Goal: Information Seeking & Learning: Learn about a topic

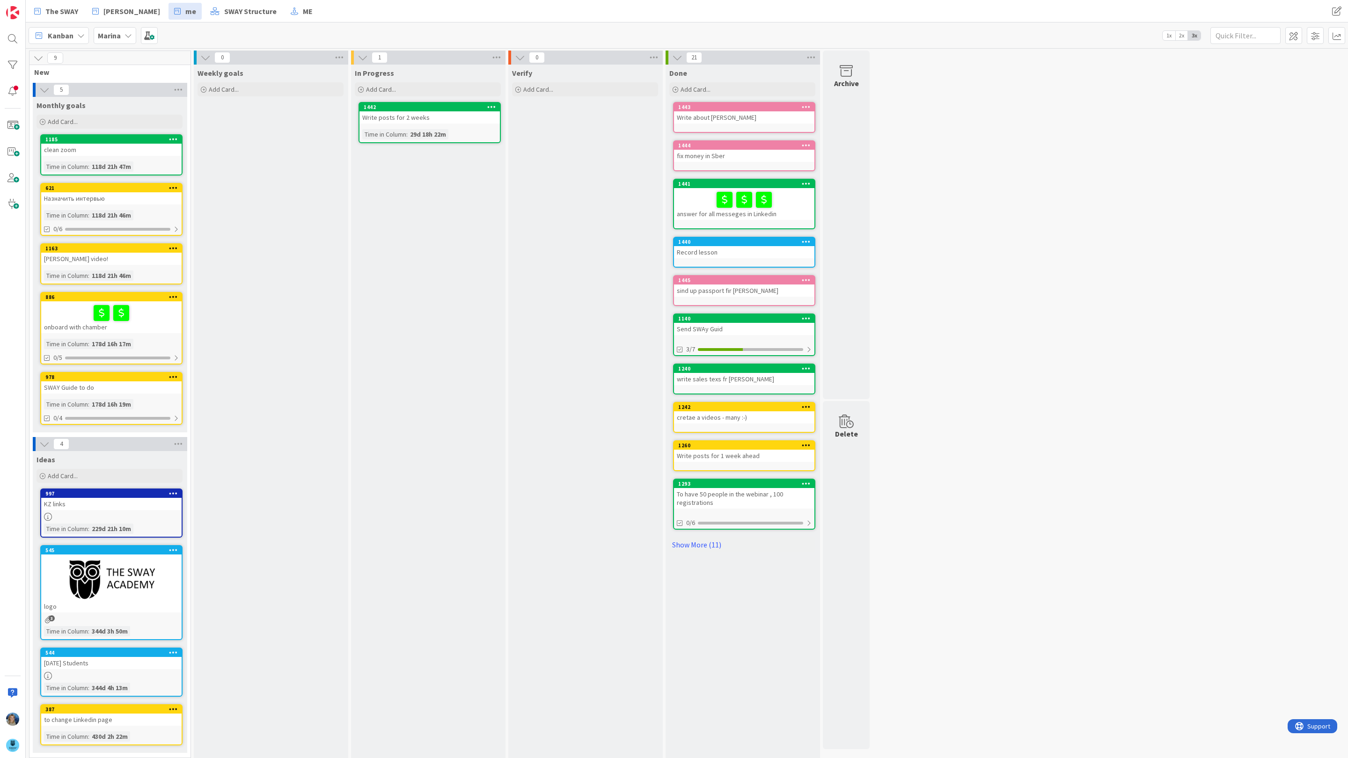
click at [127, 34] on icon at bounding box center [127, 35] width 7 height 7
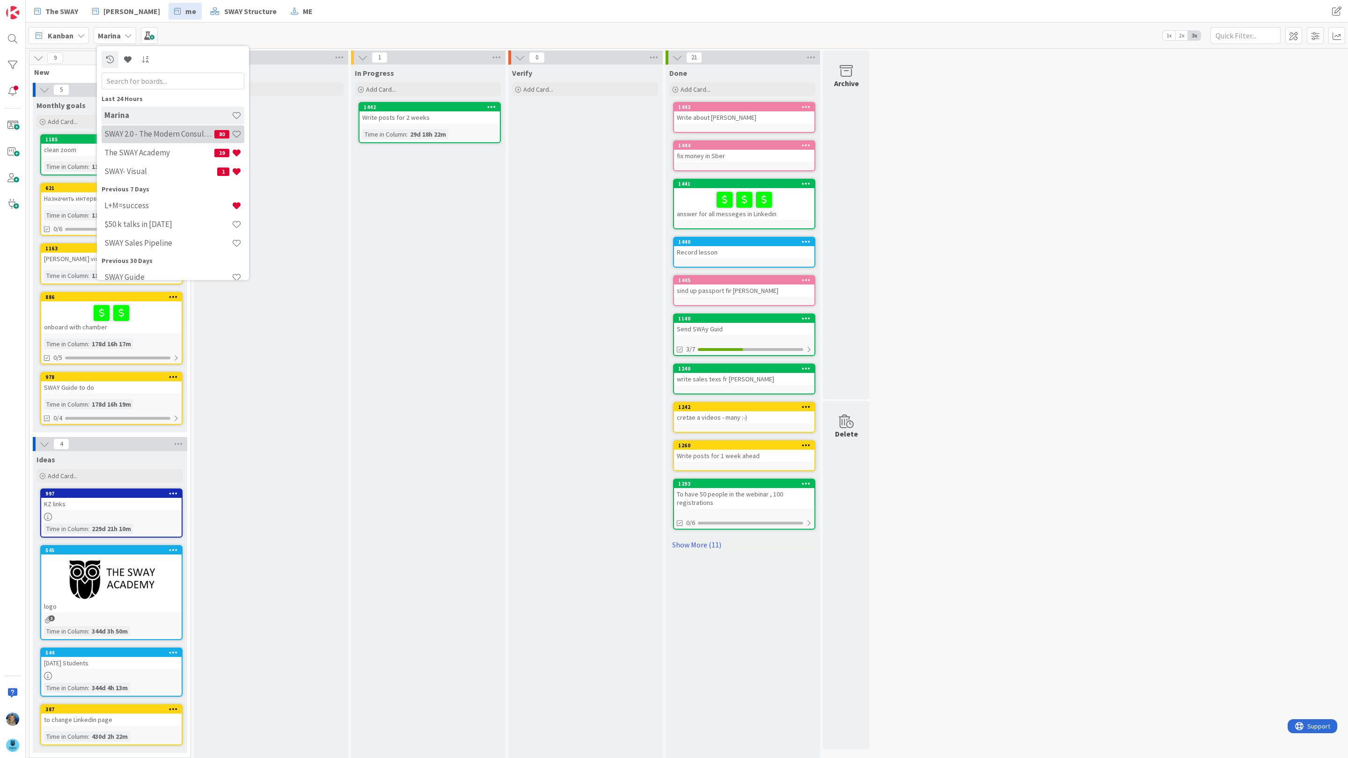
click at [159, 132] on h4 "SWAY 2.0 - The Modern Consulting Blueprint" at bounding box center [159, 133] width 110 height 9
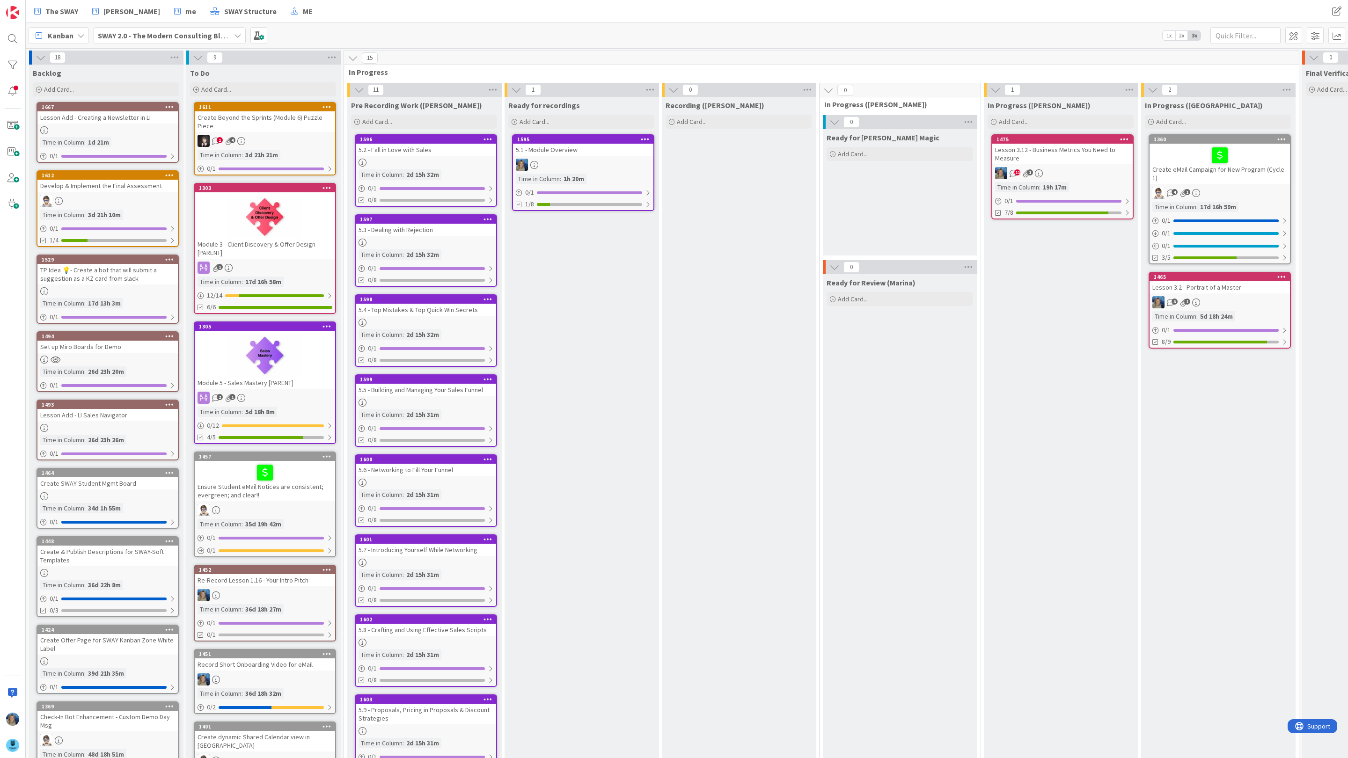
click at [417, 155] on div "5.2 - Fall in Love with Sales" at bounding box center [426, 150] width 140 height 12
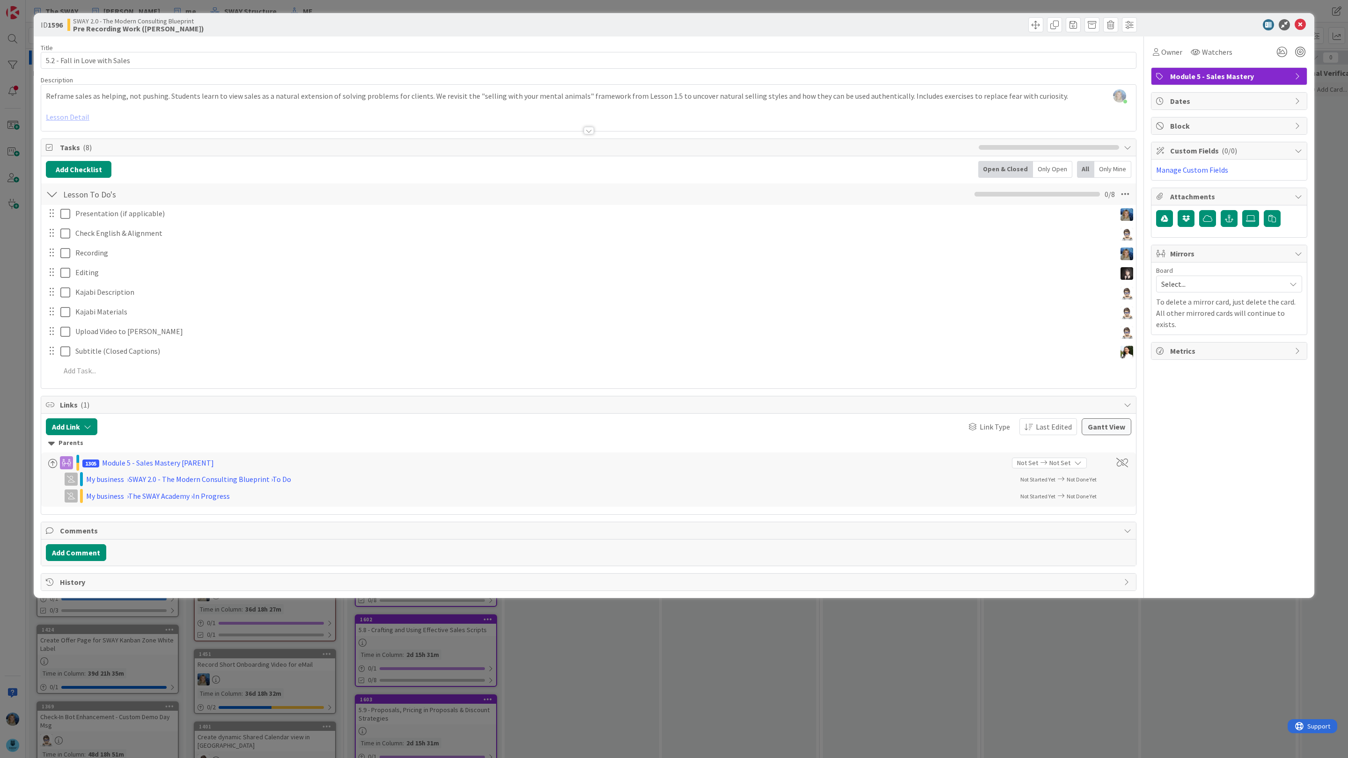
click at [73, 117] on div at bounding box center [588, 119] width 1095 height 24
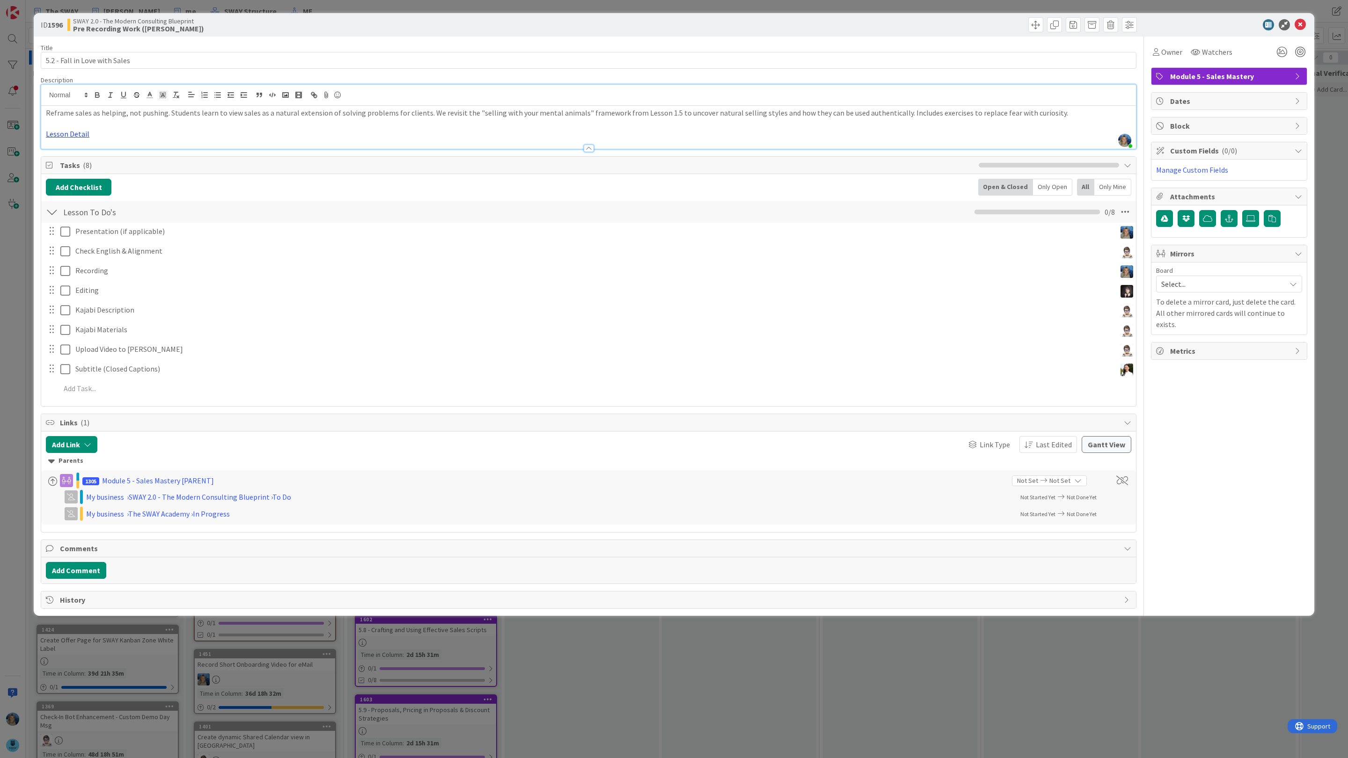
click at [70, 135] on link "Lesson Detail" at bounding box center [68, 133] width 44 height 9
click at [73, 153] on link "[URL][DOMAIN_NAME]" at bounding box center [69, 152] width 64 height 12
click at [1302, 24] on icon at bounding box center [1300, 24] width 11 height 11
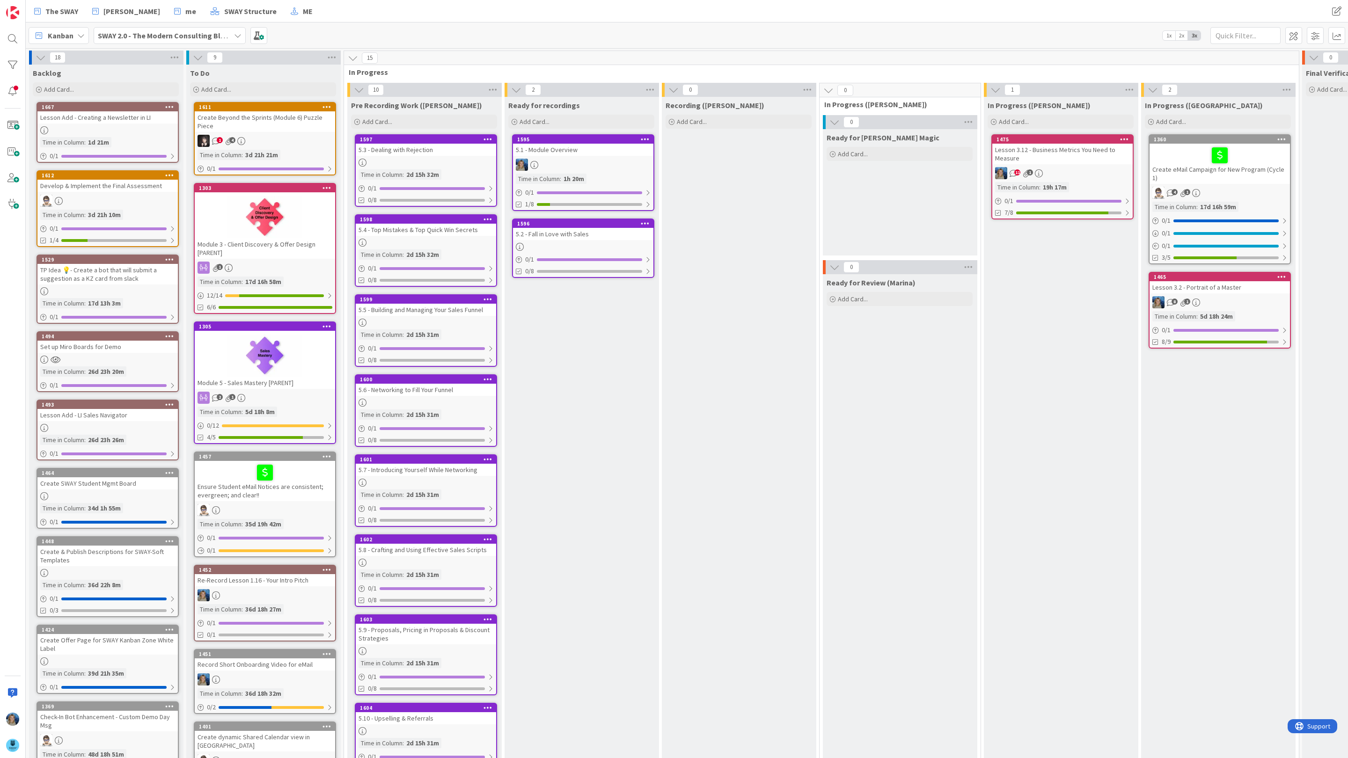
click at [582, 237] on div "5.2 - Fall in Love with Sales" at bounding box center [583, 234] width 140 height 12
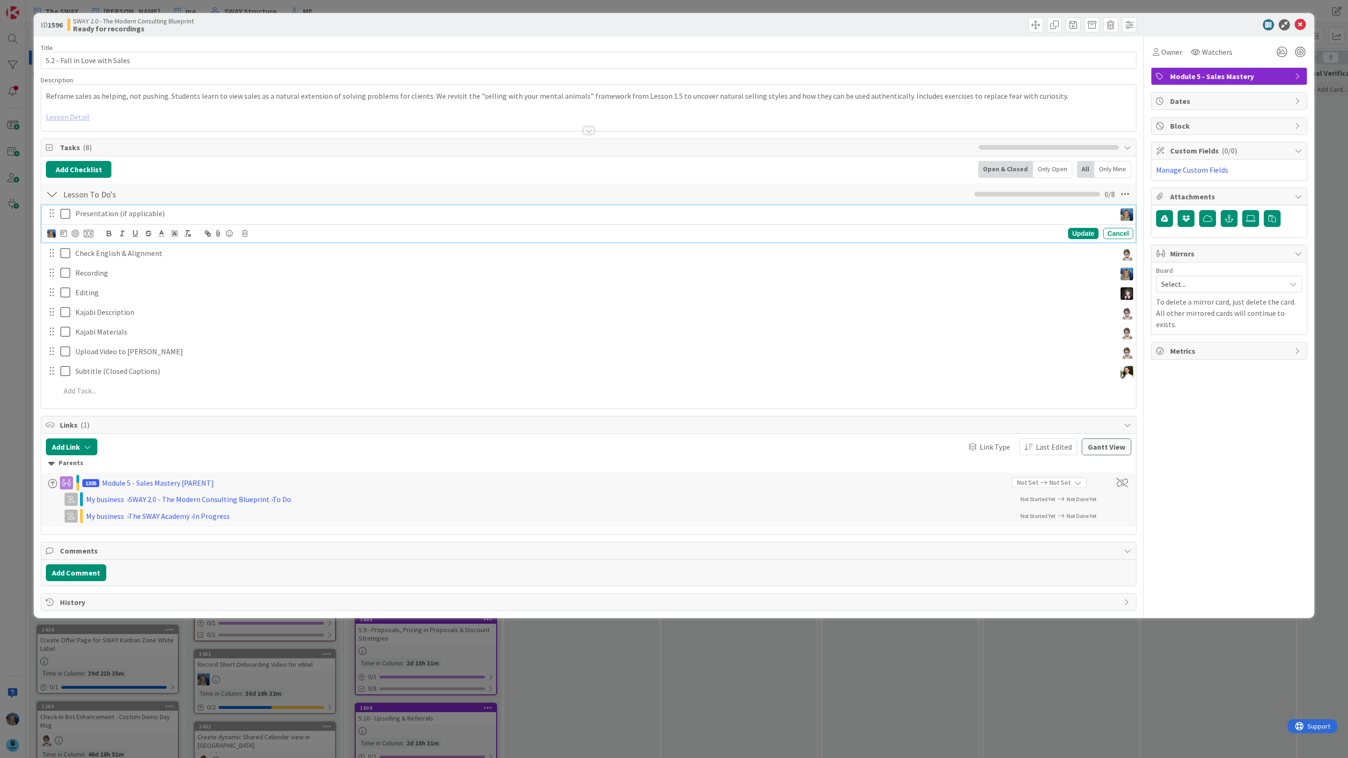
click at [65, 218] on icon at bounding box center [67, 213] width 14 height 11
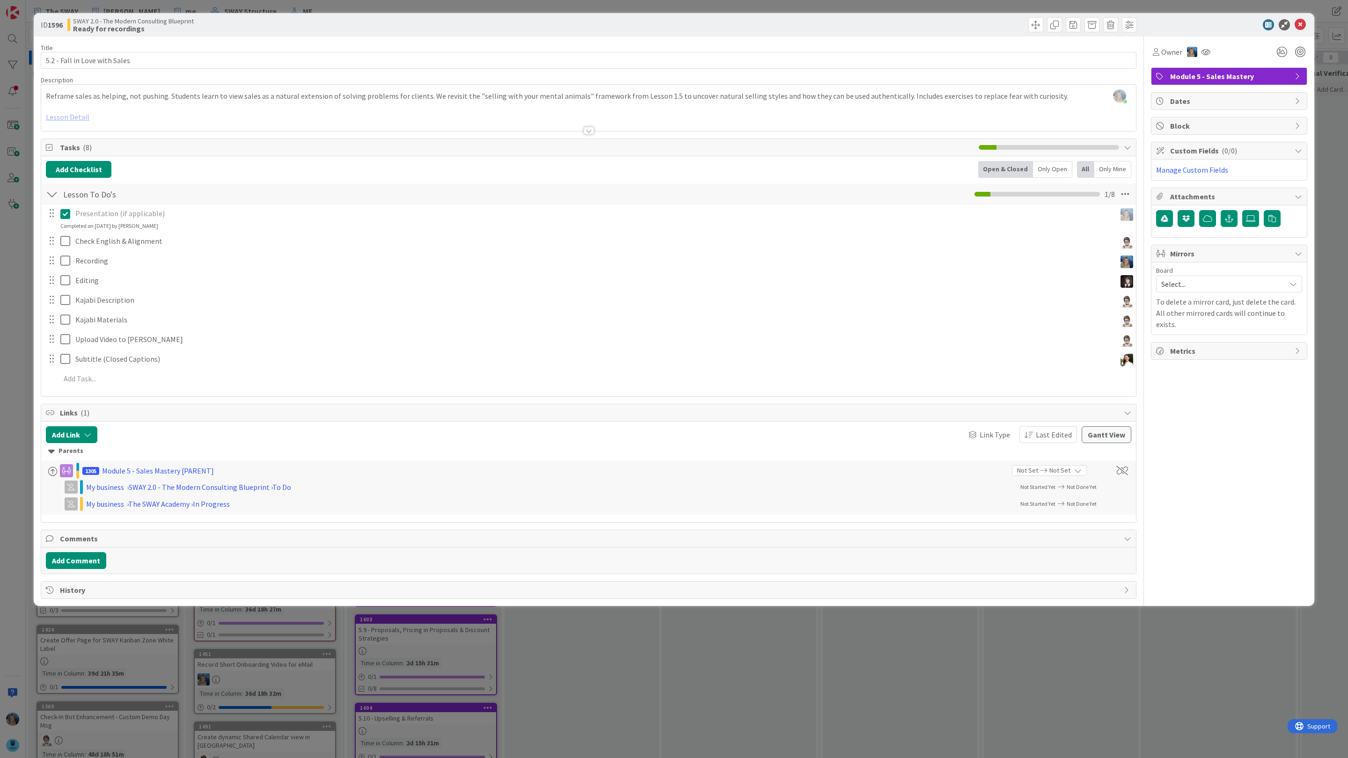
click at [181, 211] on p "Presentation (if applicable)" at bounding box center [593, 213] width 1037 height 11
click at [61, 212] on icon at bounding box center [67, 213] width 14 height 11
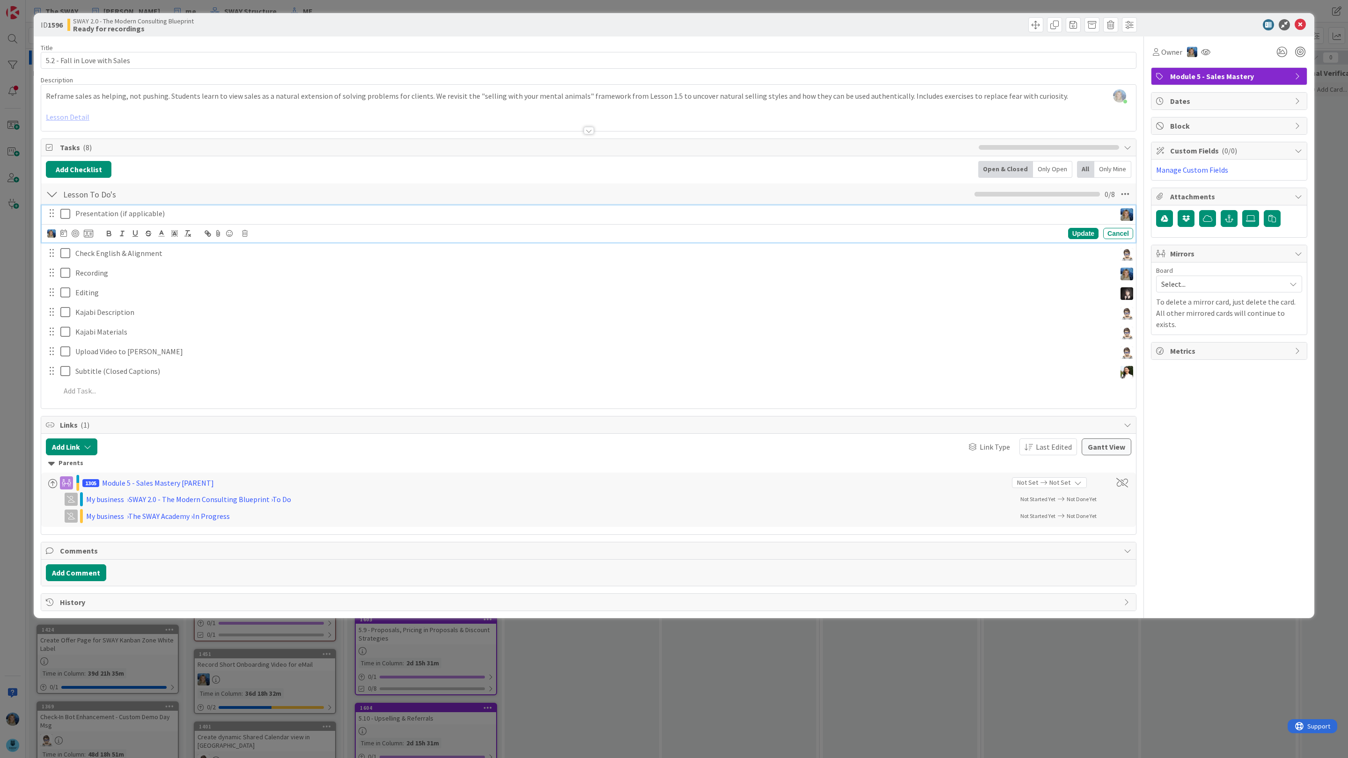
click at [171, 219] on p "Presentation (if applicable)" at bounding box center [593, 213] width 1037 height 11
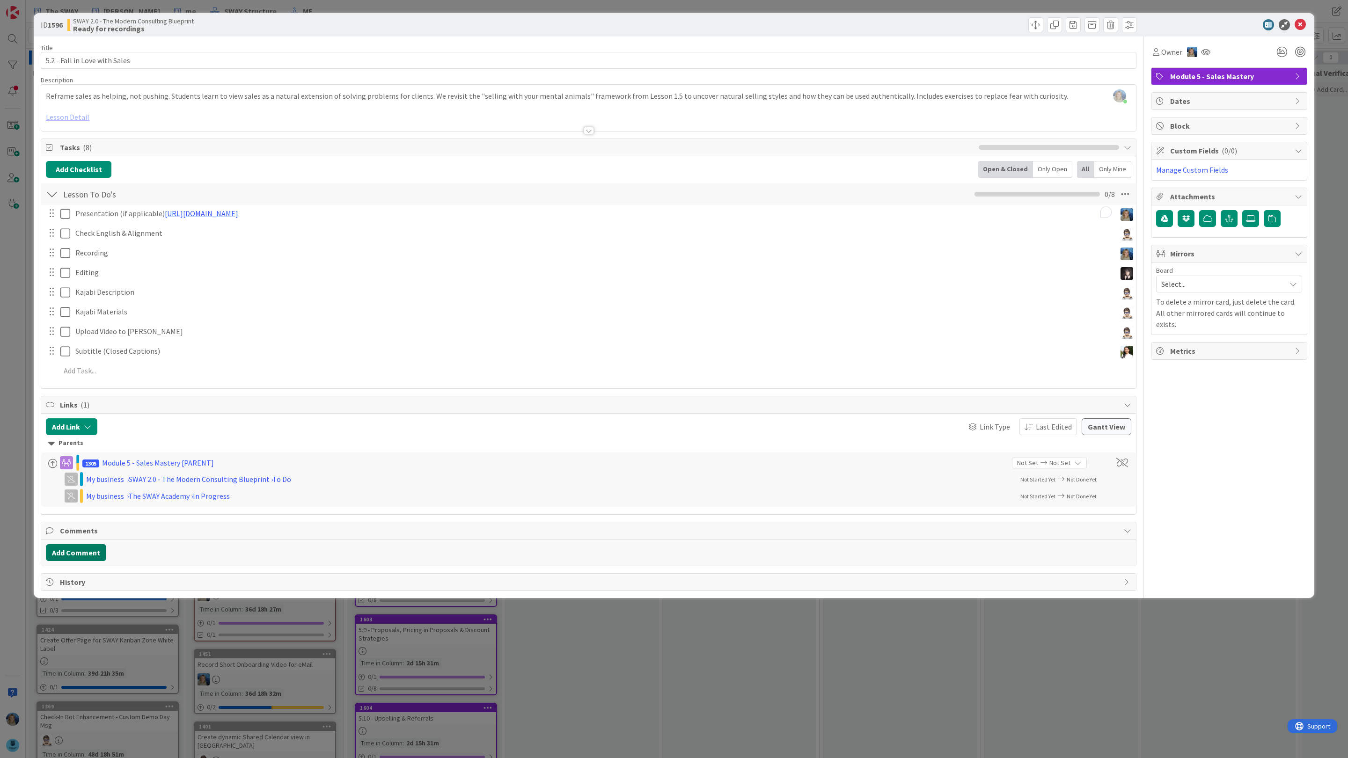
click at [78, 575] on div "Title 29 / 128 5.2 - Fall in Love with Sales Description [PERSON_NAME] just joi…" at bounding box center [589, 314] width 1096 height 555
click at [80, 556] on button "Add Comment" at bounding box center [76, 552] width 60 height 17
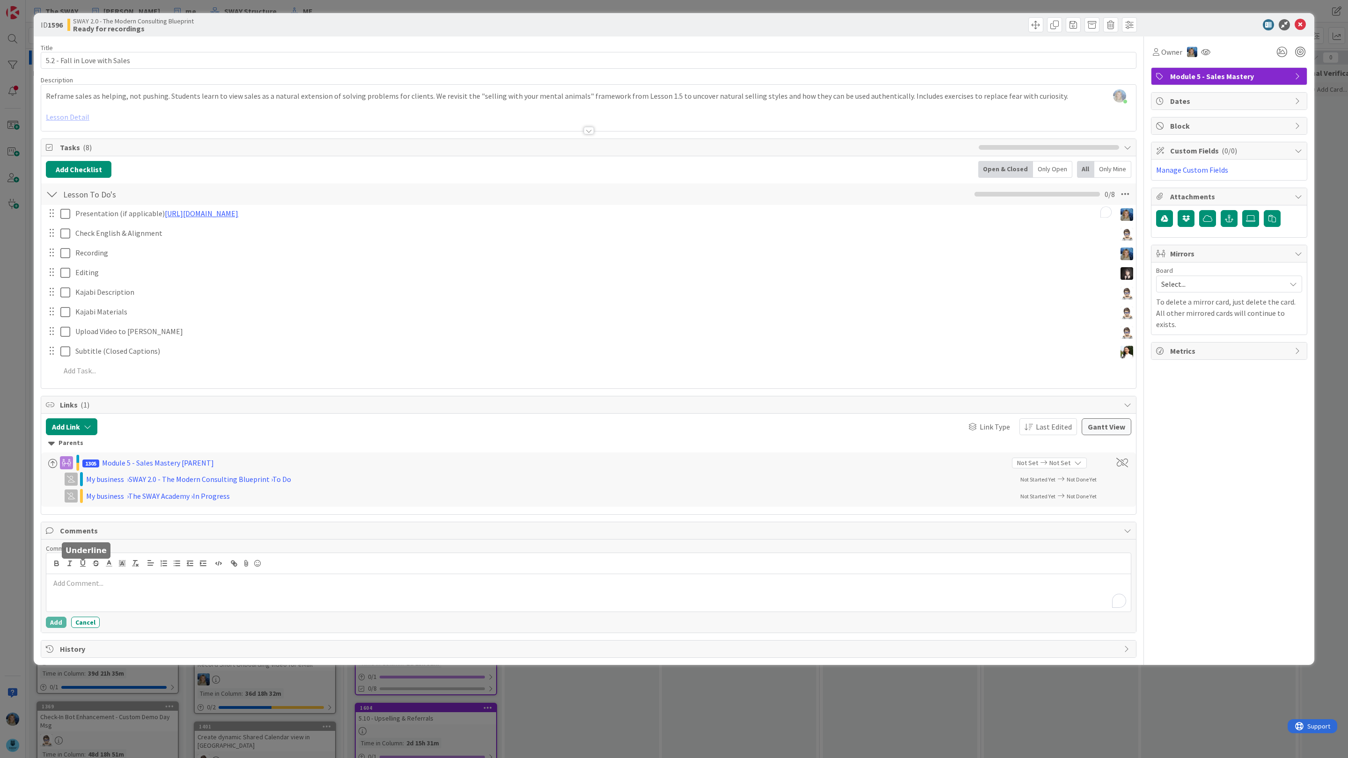
click at [83, 595] on div "To enrich screen reader interactions, please activate Accessibility in Grammarl…" at bounding box center [588, 592] width 1084 height 37
click at [114, 692] on li "[PERSON_NAME]" at bounding box center [125, 691] width 149 height 18
click at [148, 585] on p "﻿ @ [PERSON_NAME] ﻿ ready for engish - [URL][DOMAIN_NAME]" at bounding box center [588, 584] width 1077 height 13
click at [122, 587] on p "﻿ @ [PERSON_NAME] ﻿ ready for english - [URL][DOMAIN_NAME]" at bounding box center [588, 584] width 1077 height 13
click at [56, 628] on button "Add" at bounding box center [56, 622] width 21 height 11
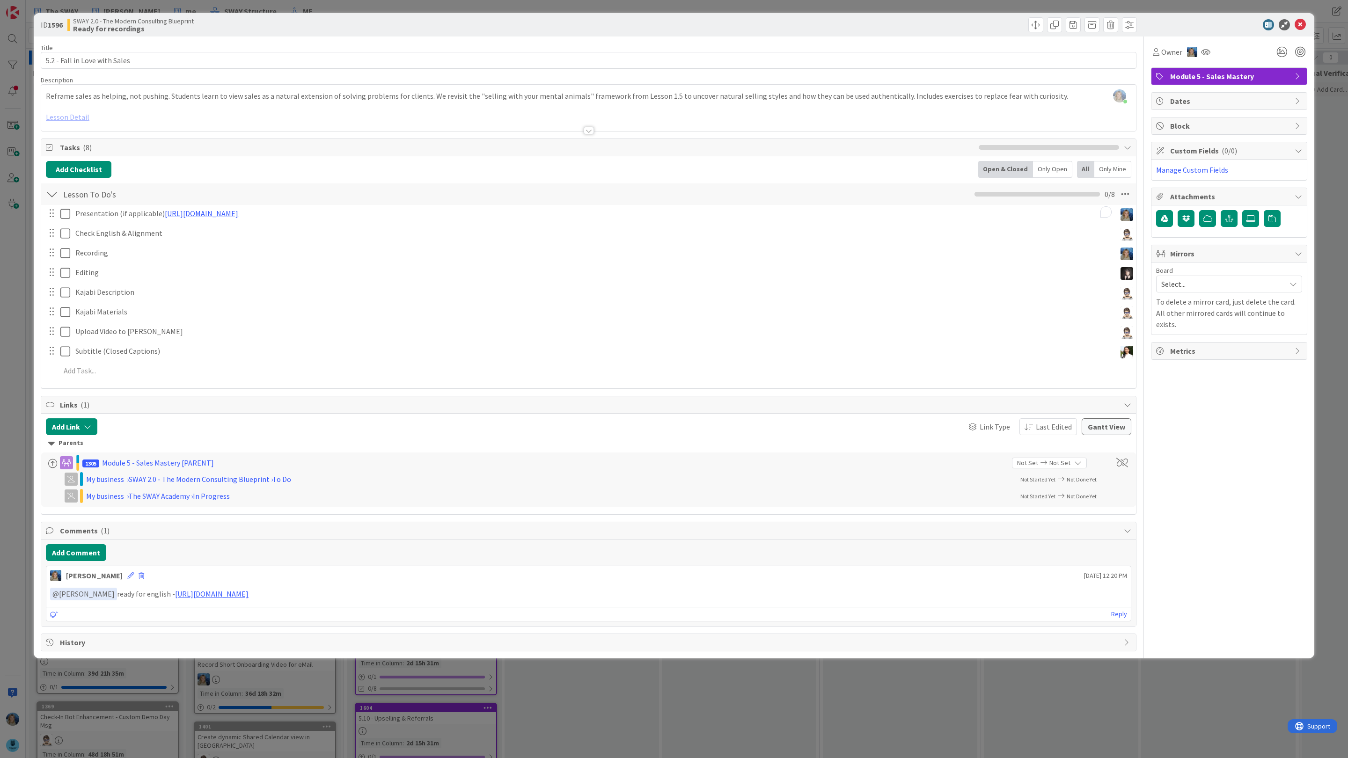
click at [1344, 153] on div "ID 1596 SWAY 2.0 - The Modern Consulting Blueprint Ready for recordings Title 2…" at bounding box center [674, 379] width 1348 height 758
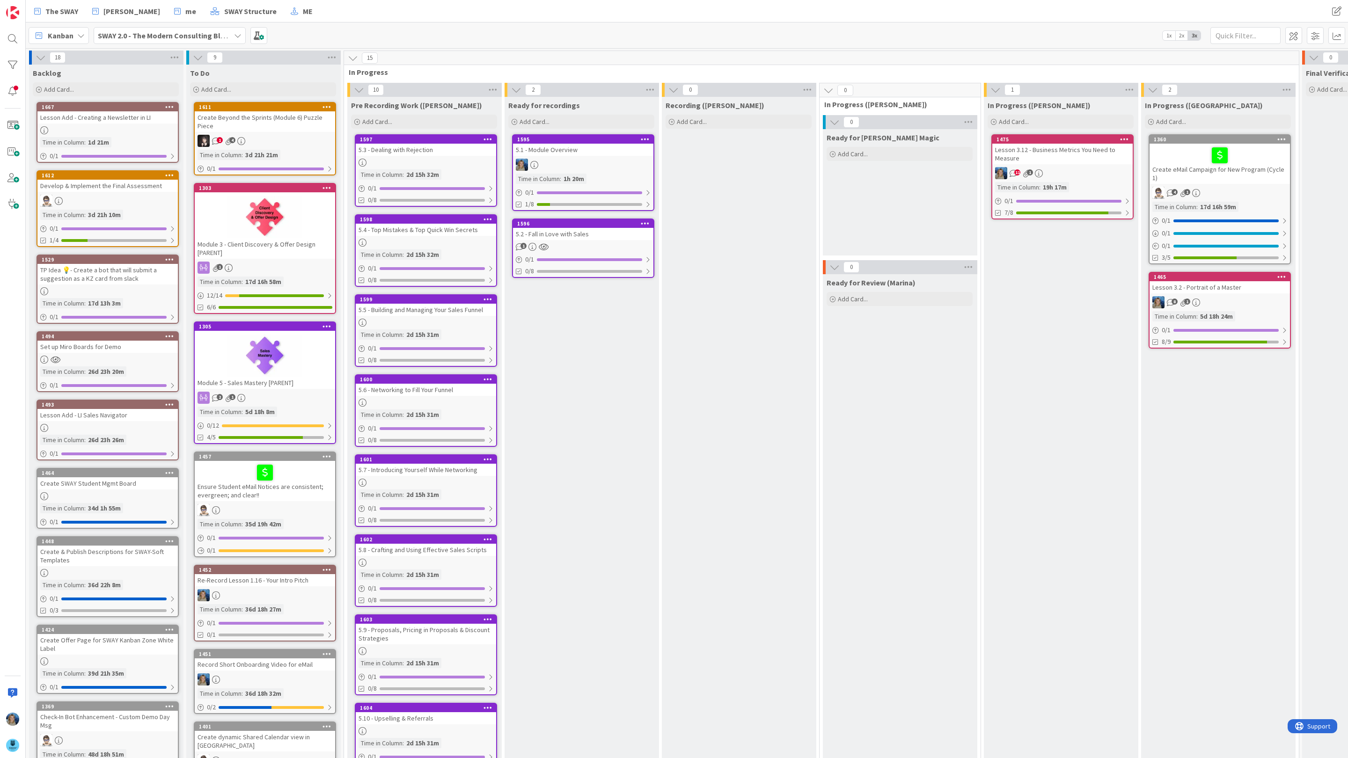
click at [465, 159] on div at bounding box center [426, 163] width 140 height 8
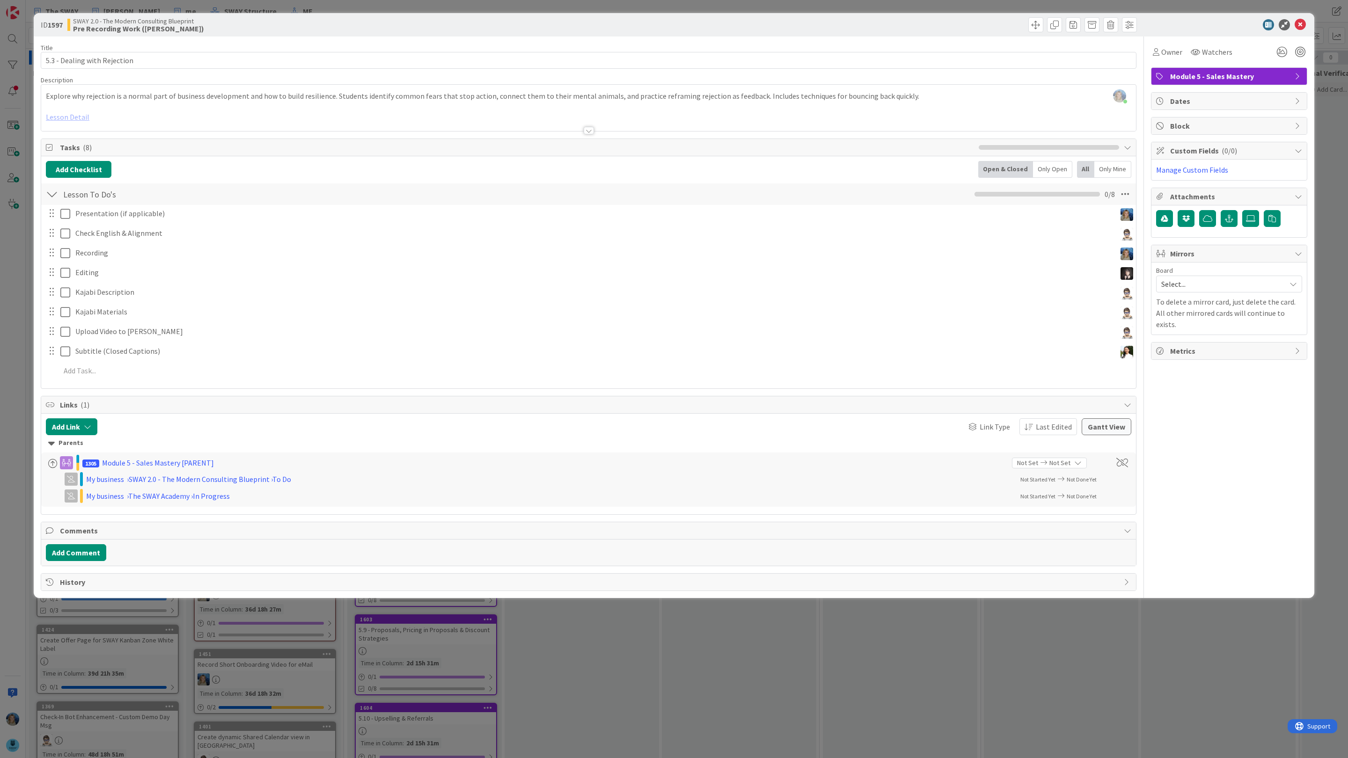
click at [59, 118] on div at bounding box center [588, 119] width 1095 height 24
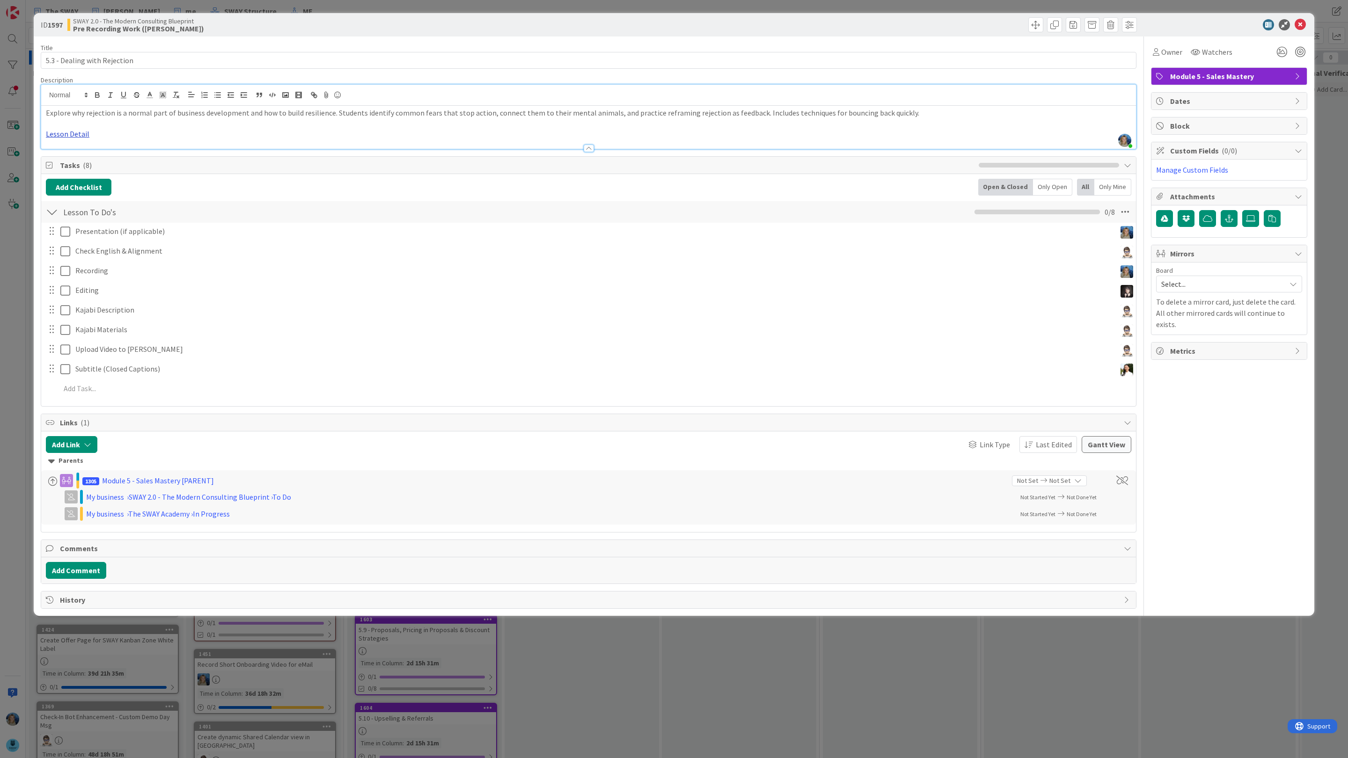
click at [67, 135] on link "Lesson Detail" at bounding box center [68, 133] width 44 height 9
click at [69, 154] on link "[URL][DOMAIN_NAME]" at bounding box center [69, 152] width 64 height 12
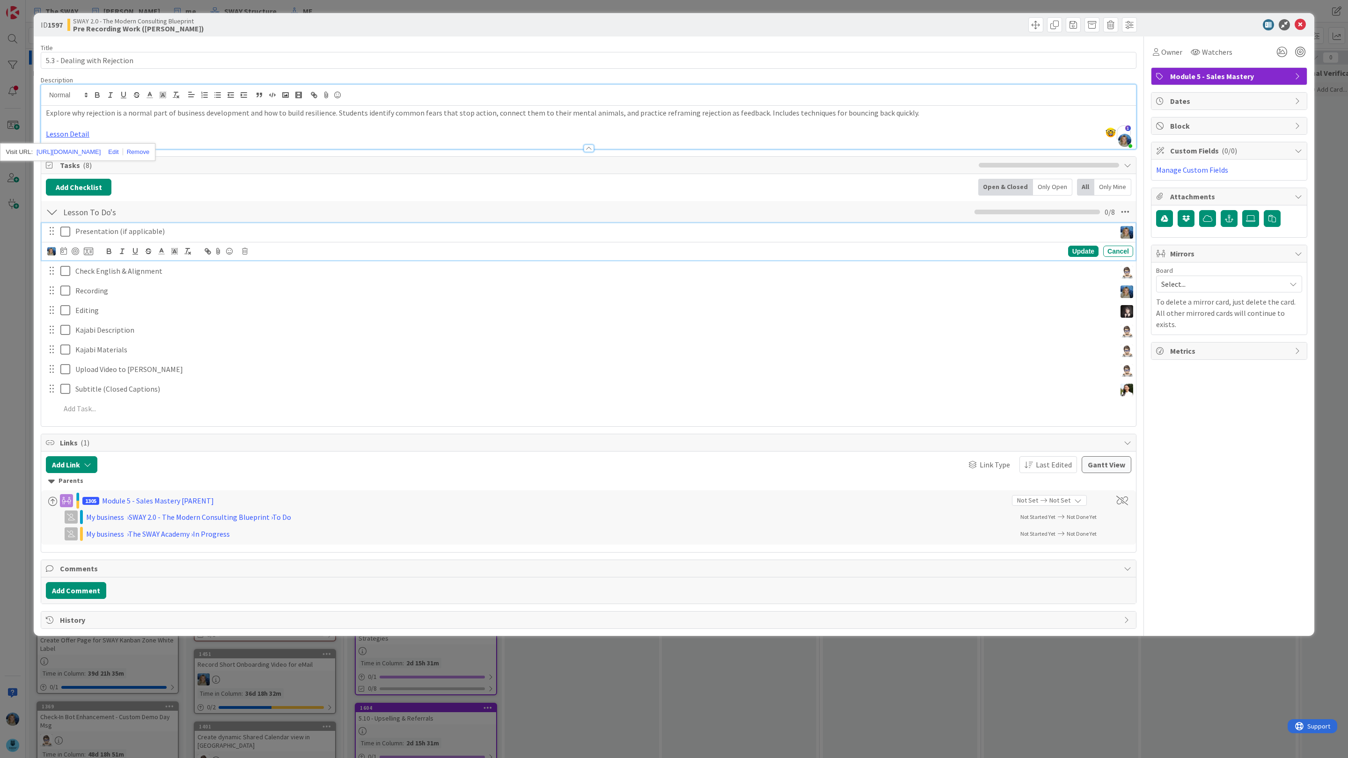
click at [66, 234] on icon at bounding box center [67, 231] width 14 height 11
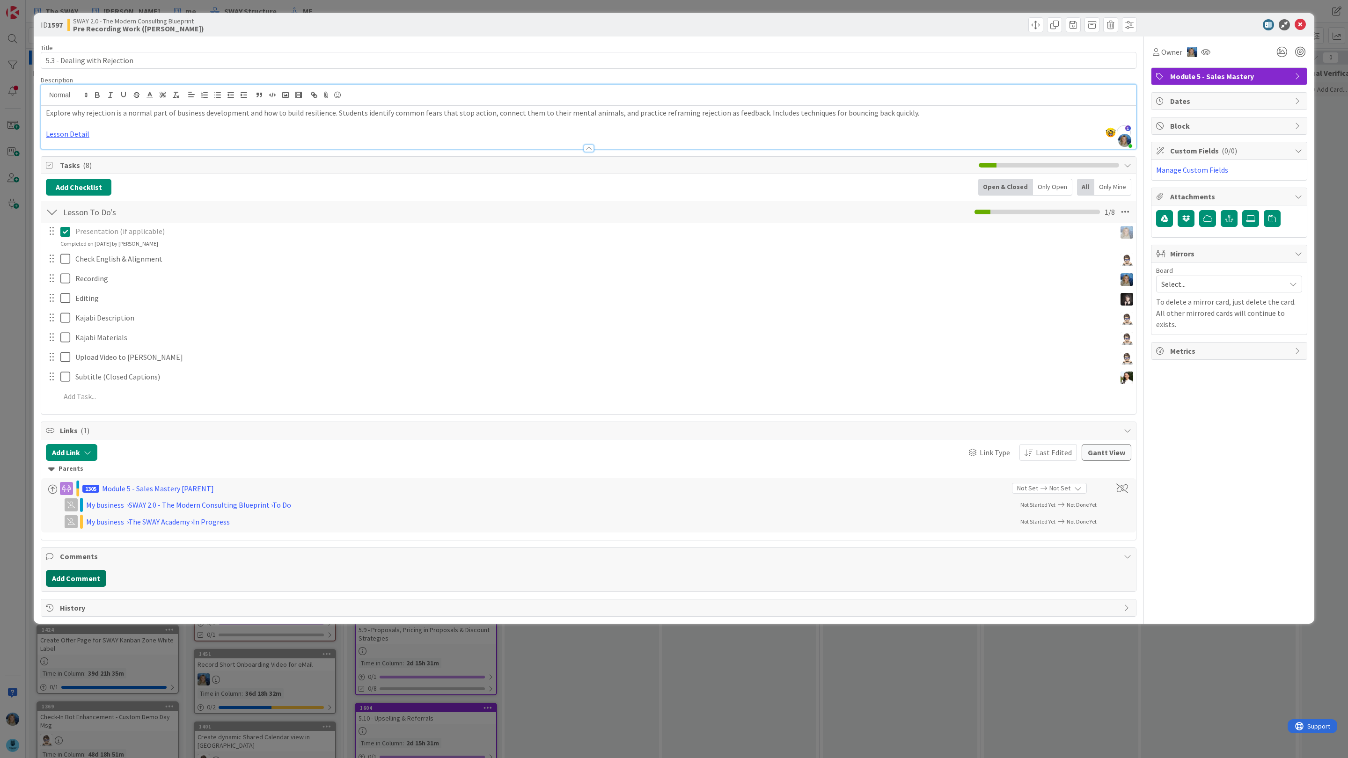
click at [96, 575] on button "Add Comment" at bounding box center [76, 578] width 60 height 17
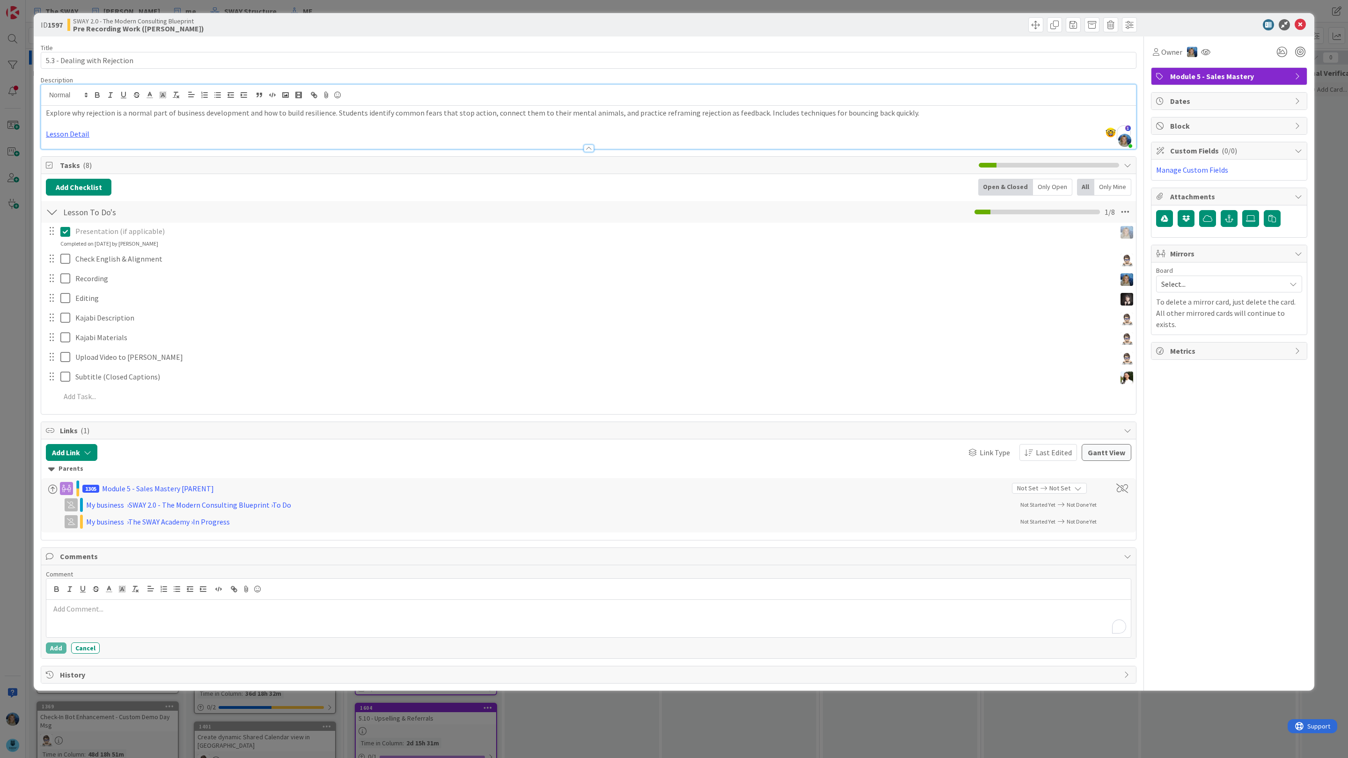
click at [110, 606] on div "To enrich screen reader interactions, please activate Accessibility in Grammarl…" at bounding box center [588, 618] width 1084 height 37
click at [102, 613] on p "To enrich screen reader interactions, please activate Accessibility in Grammarl…" at bounding box center [588, 609] width 1077 height 11
click at [125, 723] on li "[PERSON_NAME]" at bounding box center [125, 717] width 149 height 18
click at [257, 606] on div "﻿ @ [PERSON_NAME] ﻿ will record with no presentation, only animals :-)" at bounding box center [588, 618] width 1084 height 37
click at [55, 654] on button "Add" at bounding box center [56, 648] width 21 height 11
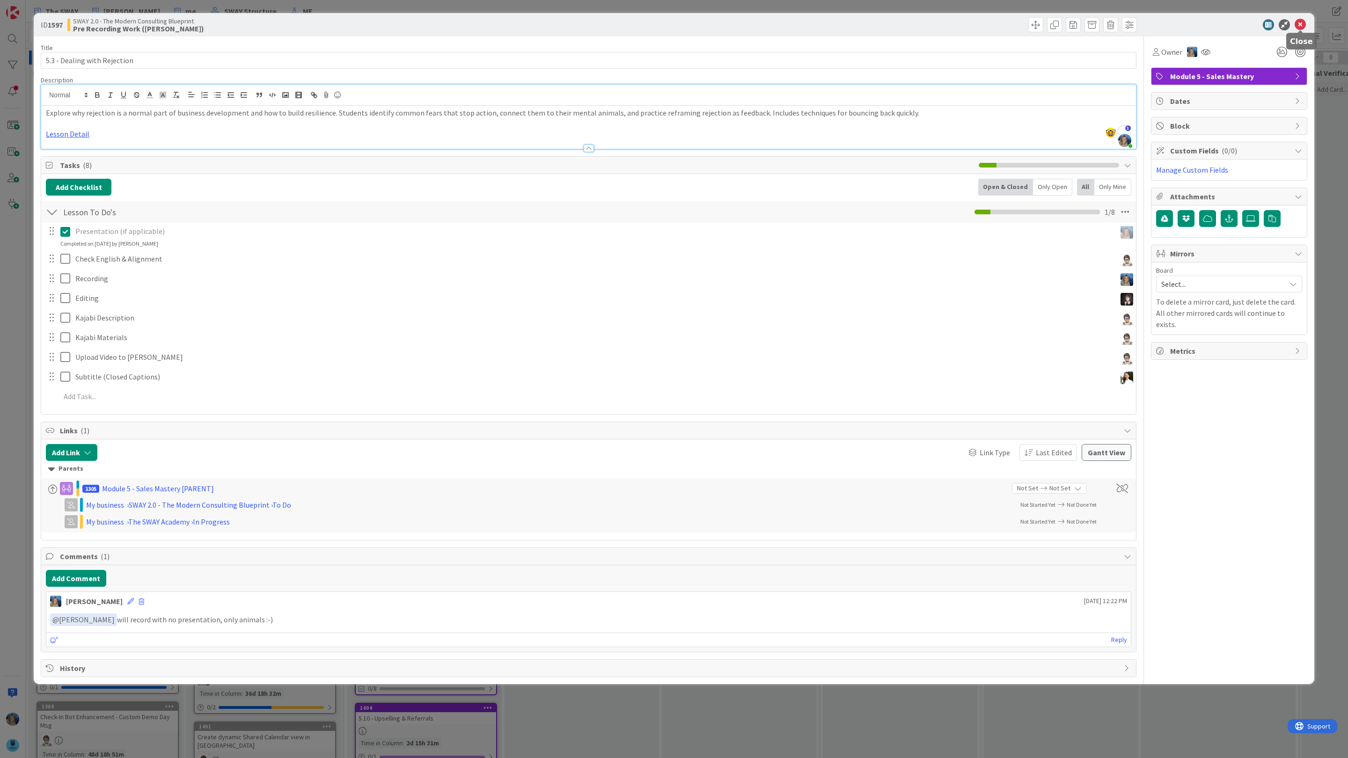
click at [1304, 22] on icon at bounding box center [1300, 24] width 11 height 11
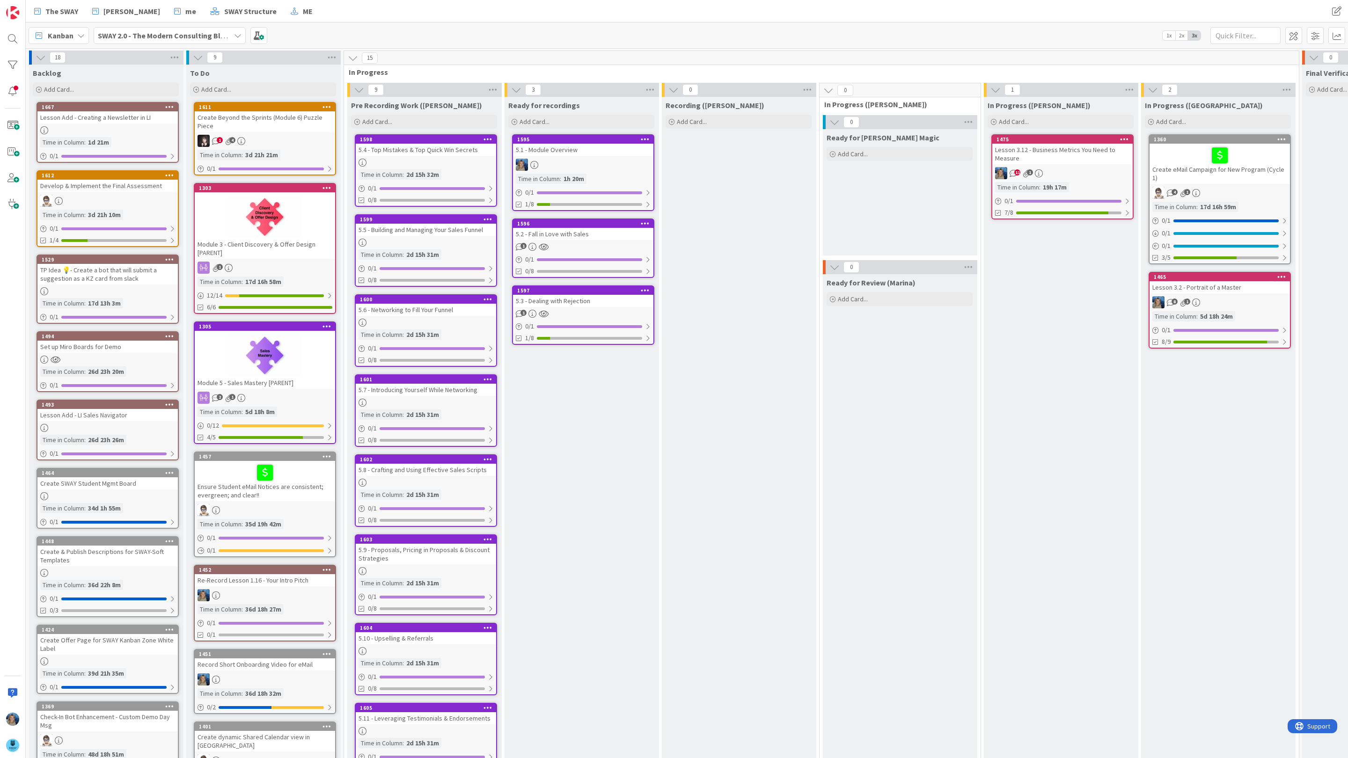
click at [464, 154] on div "5.4 - Top Mistakes & Top Quick Win Secrets" at bounding box center [426, 150] width 140 height 12
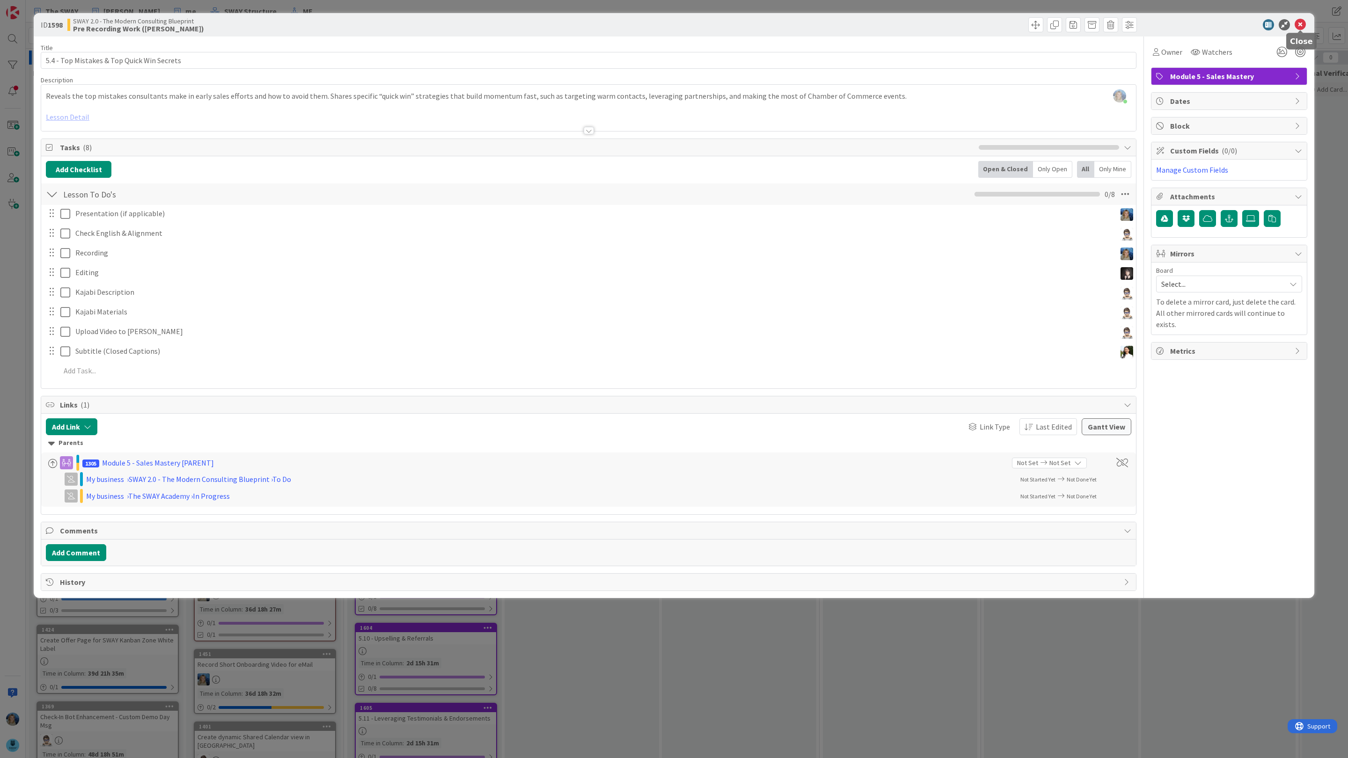
click at [1303, 20] on icon at bounding box center [1300, 24] width 11 height 11
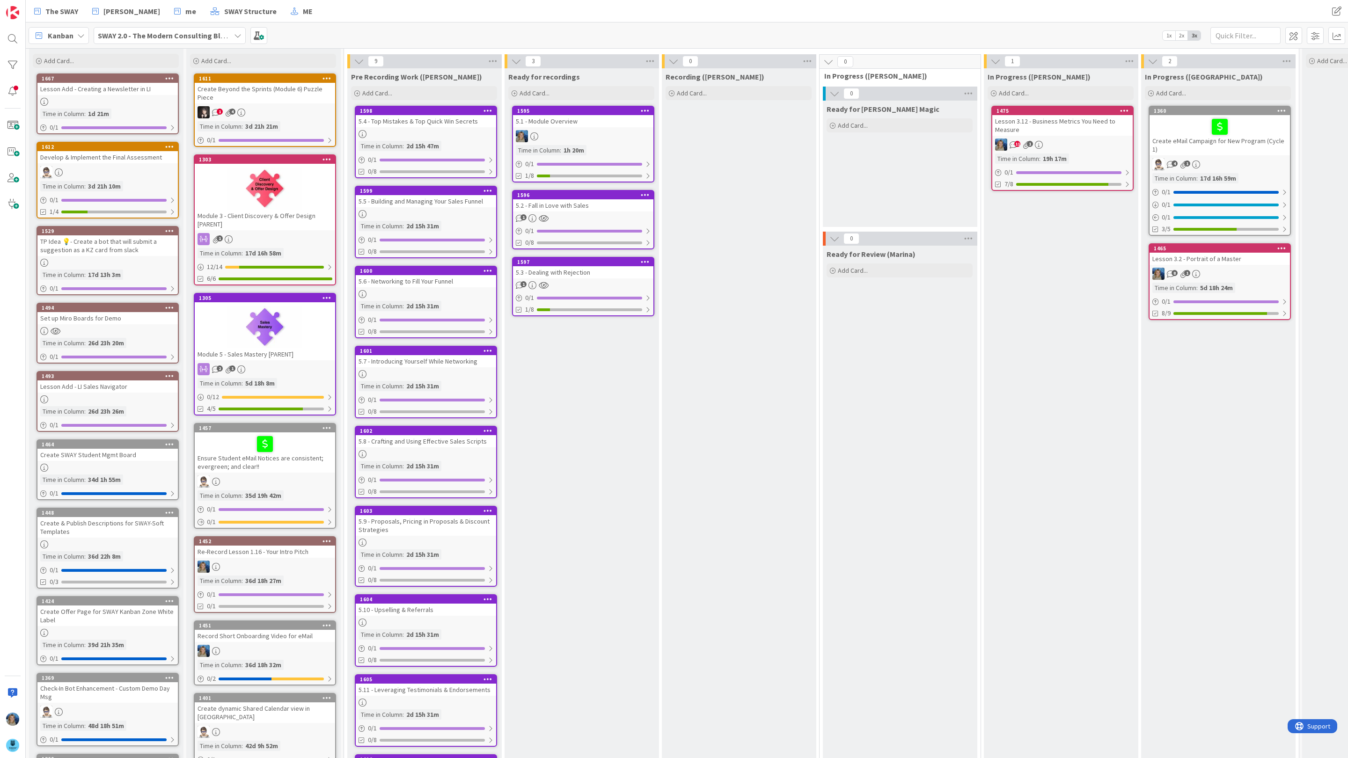
scroll to position [63, 0]
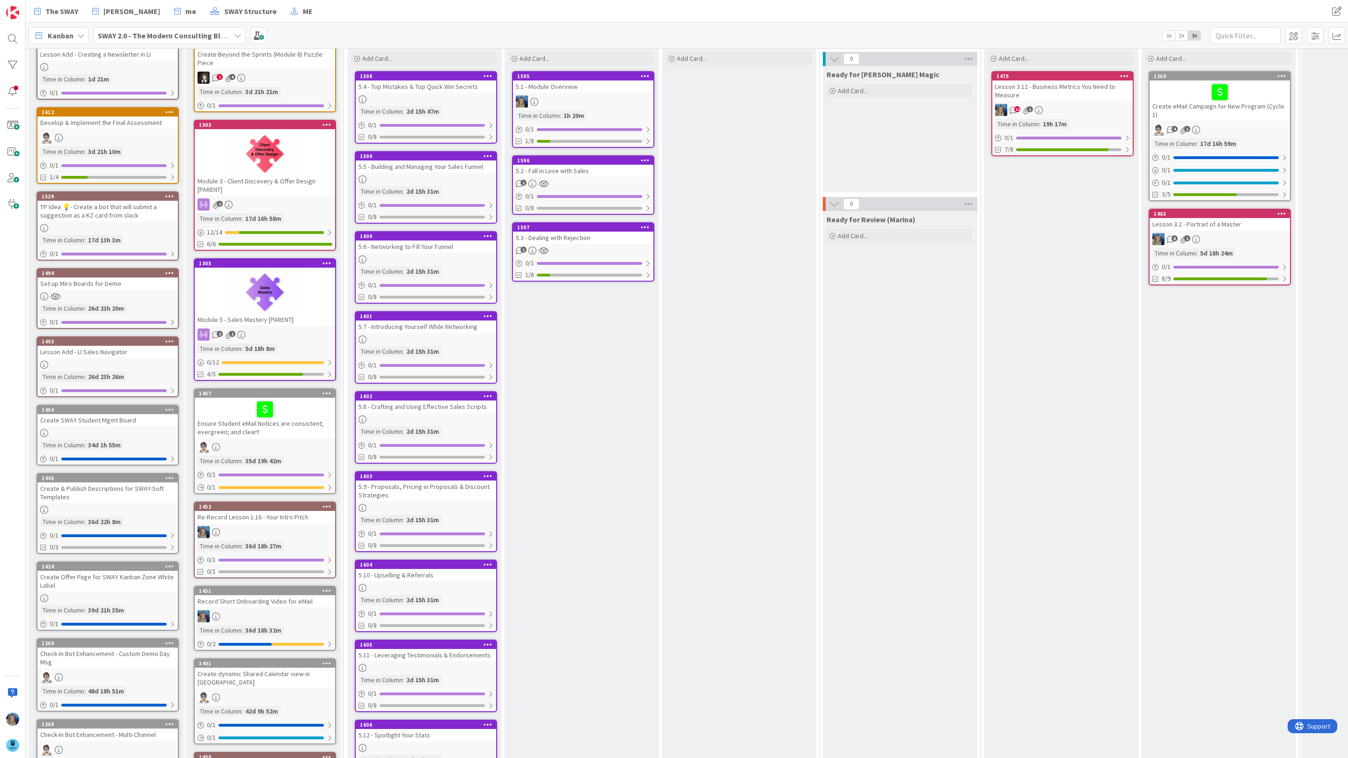
click at [458, 322] on div "5.7 - Introducing Yourself While Networking" at bounding box center [426, 327] width 140 height 12
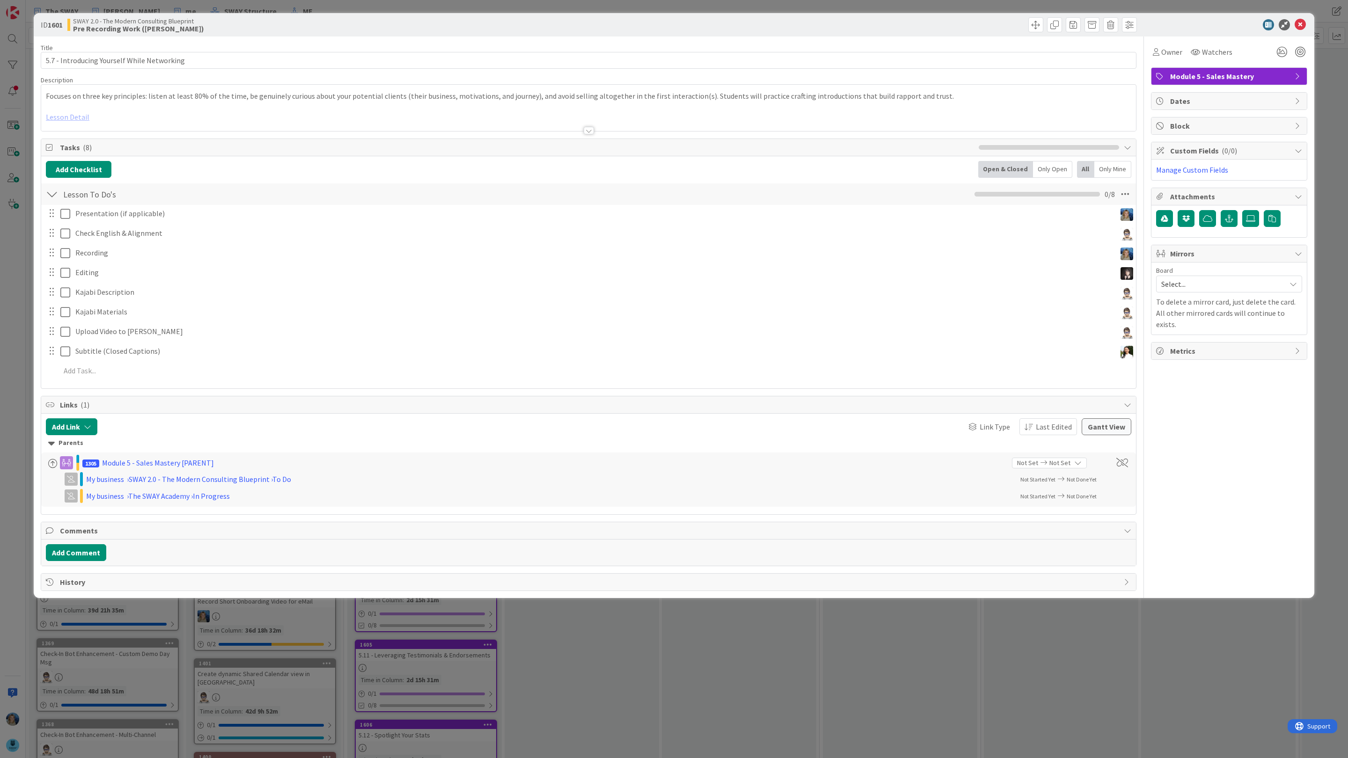
click at [72, 118] on div at bounding box center [588, 119] width 1095 height 24
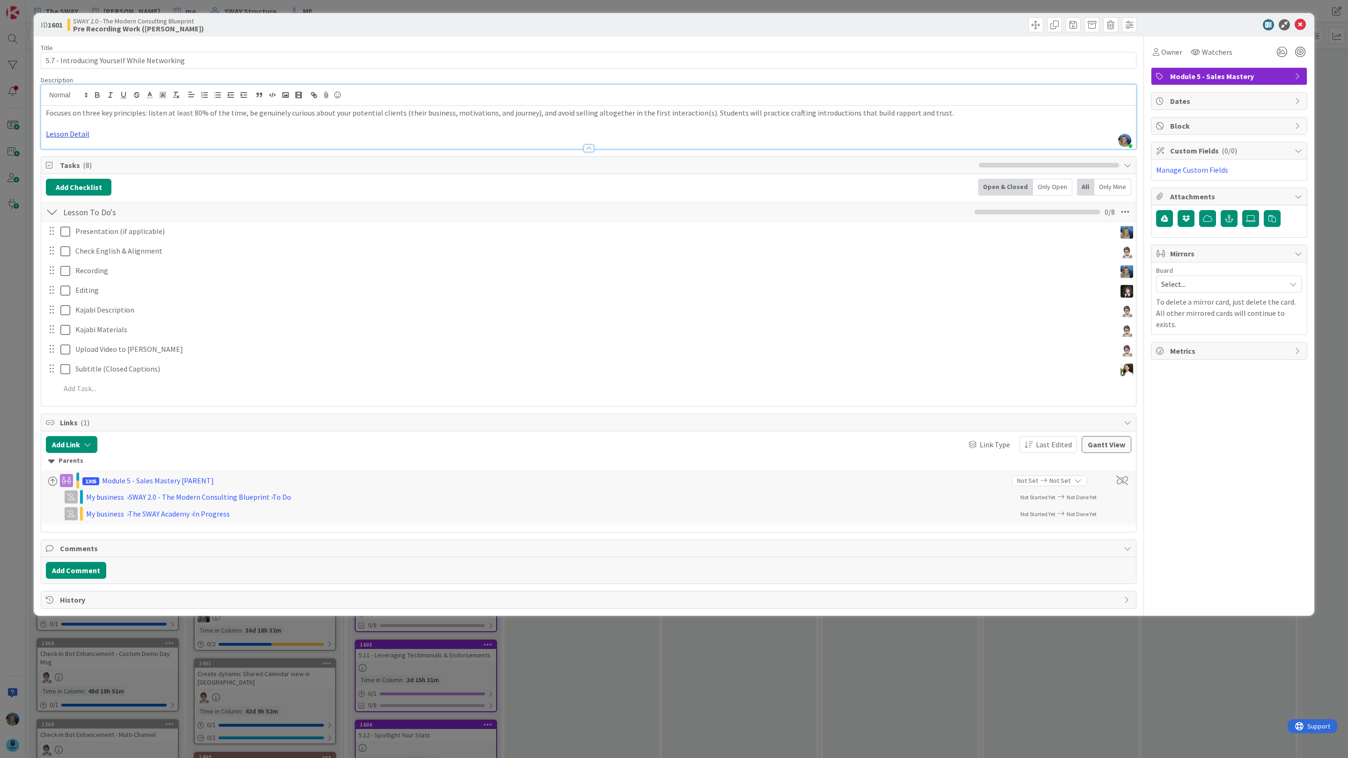
click at [67, 135] on link "Lesson Detail" at bounding box center [68, 133] width 44 height 9
click at [1303, 22] on icon at bounding box center [1300, 24] width 11 height 11
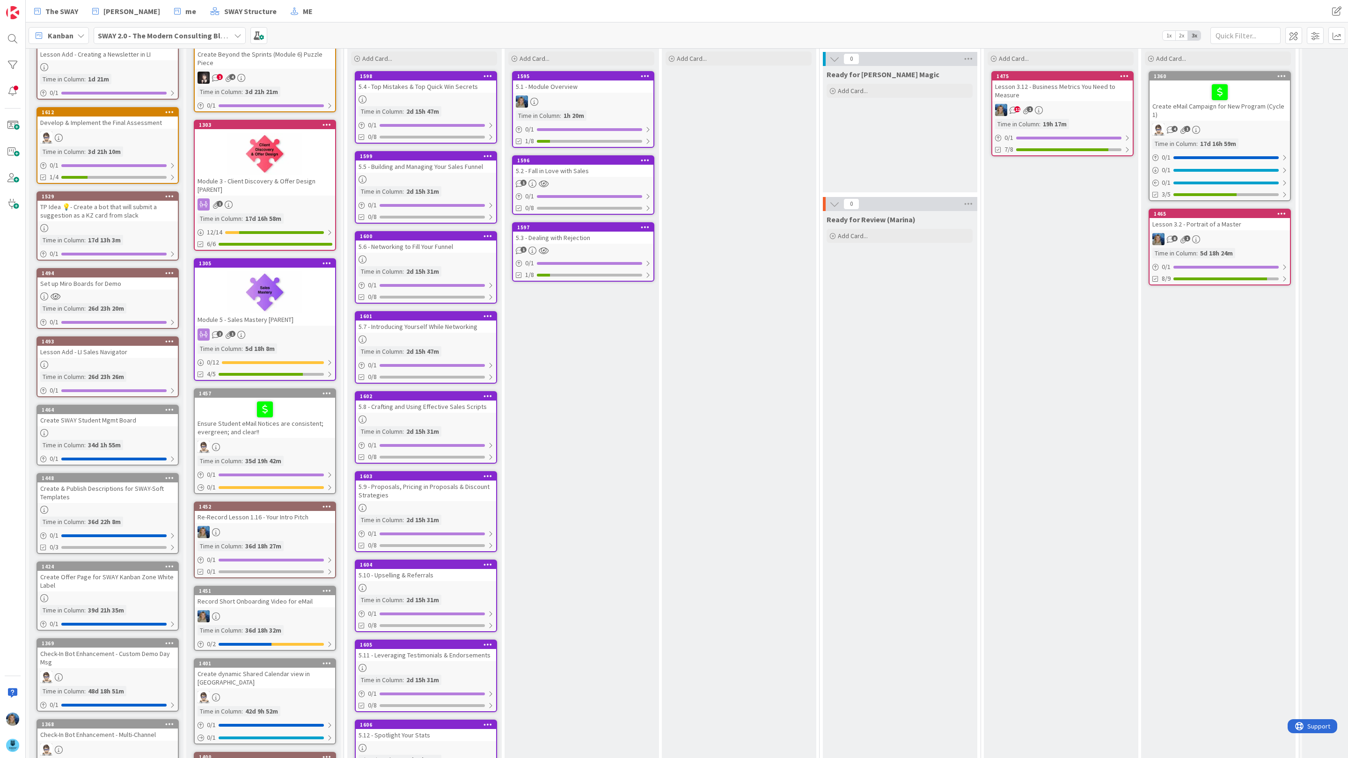
click at [454, 416] on div at bounding box center [426, 420] width 140 height 8
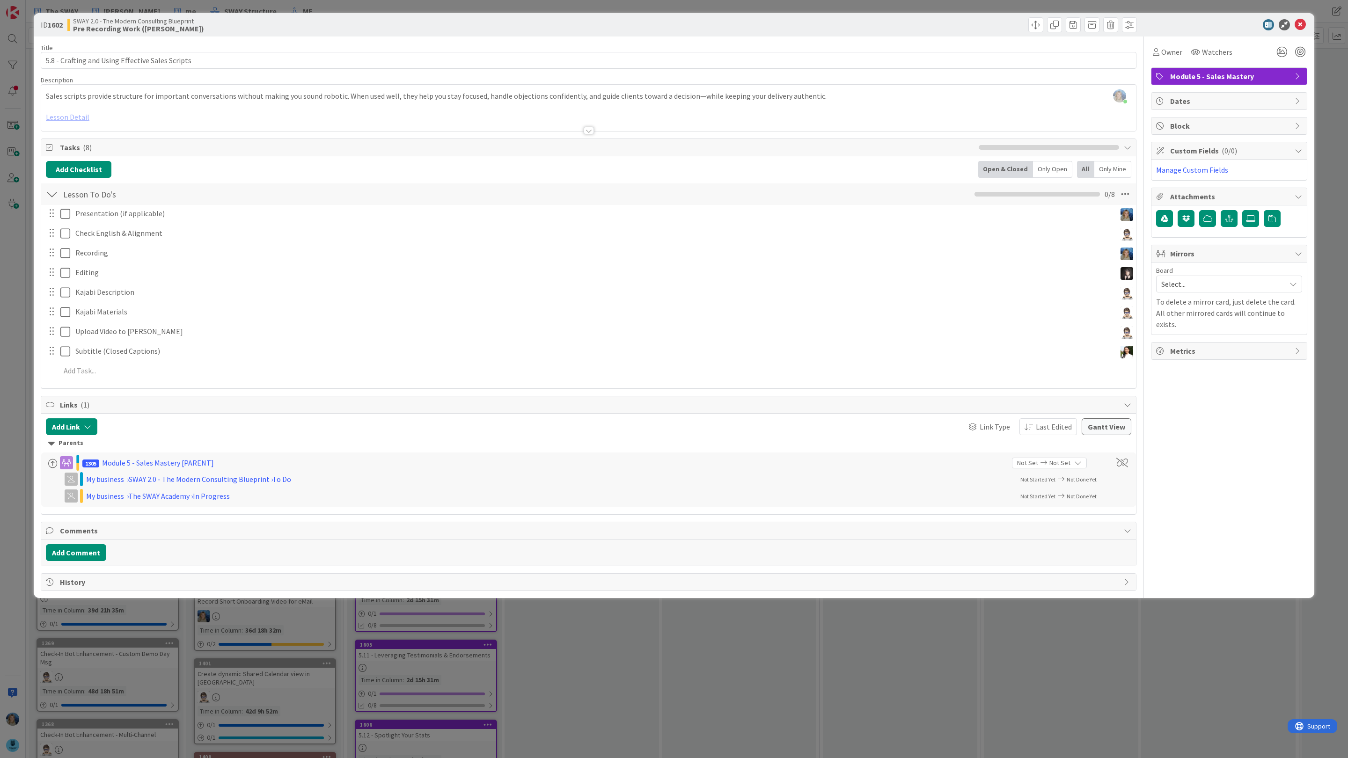
click at [56, 119] on div at bounding box center [588, 119] width 1095 height 24
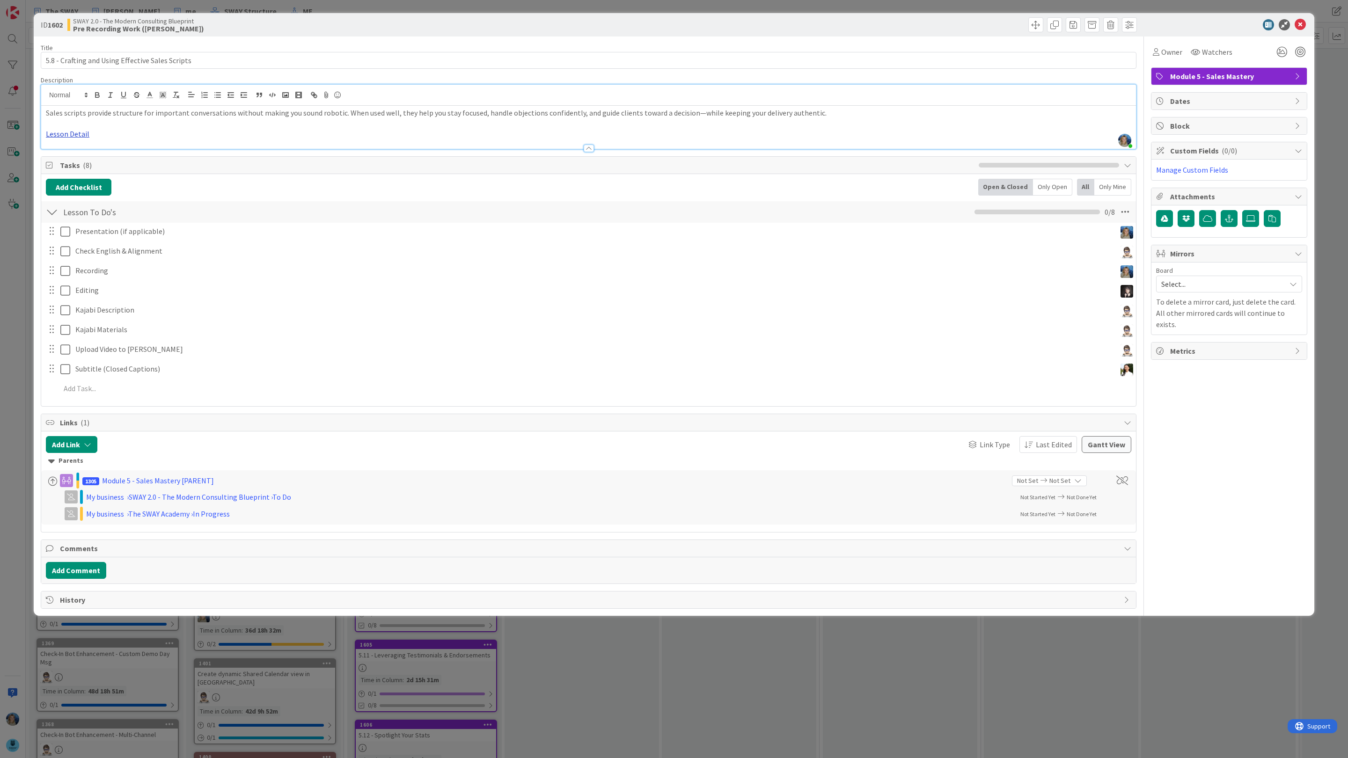
click at [60, 134] on link "Lesson Detail" at bounding box center [68, 133] width 44 height 9
click at [71, 160] on div "[URL][DOMAIN_NAME]" at bounding box center [78, 152] width 156 height 18
click at [71, 149] on link "[URL][DOMAIN_NAME]" at bounding box center [69, 152] width 64 height 12
click at [1299, 24] on icon at bounding box center [1300, 24] width 11 height 11
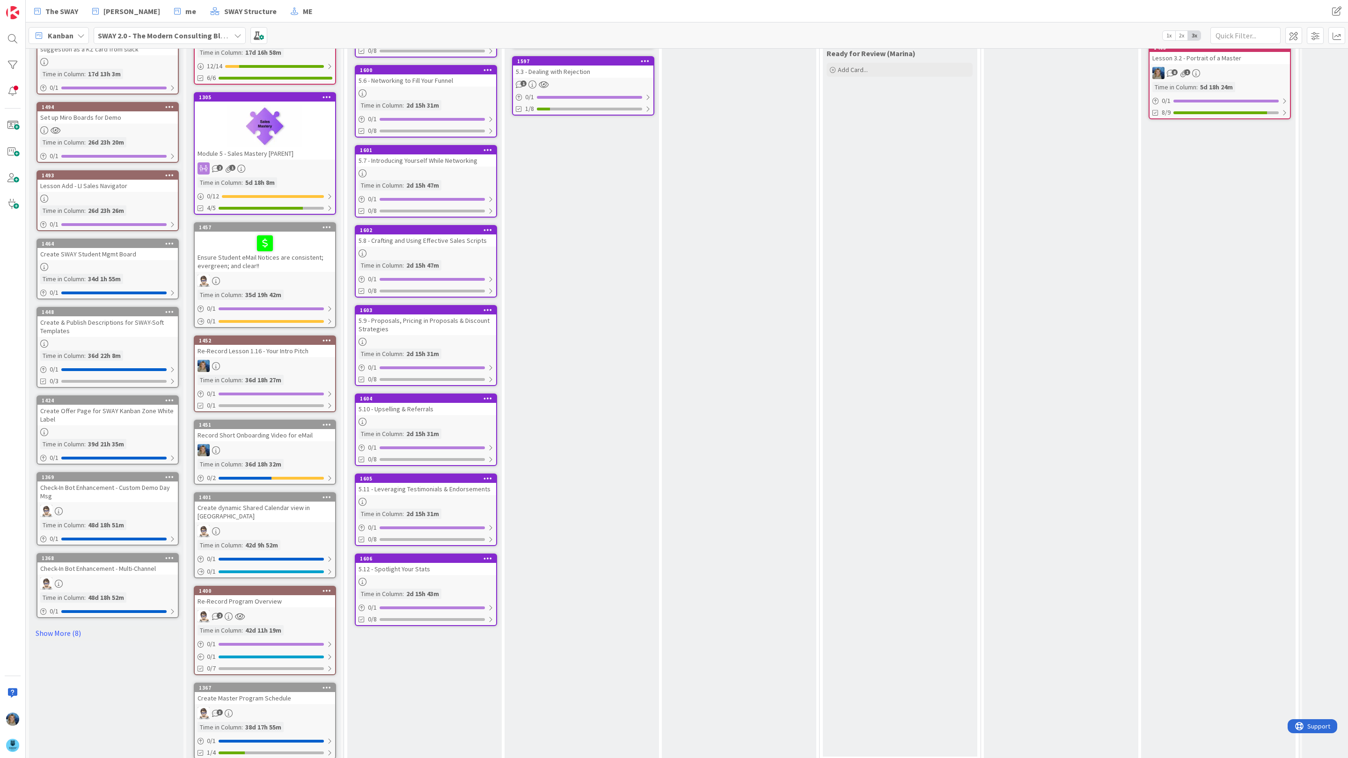
scroll to position [229, 0]
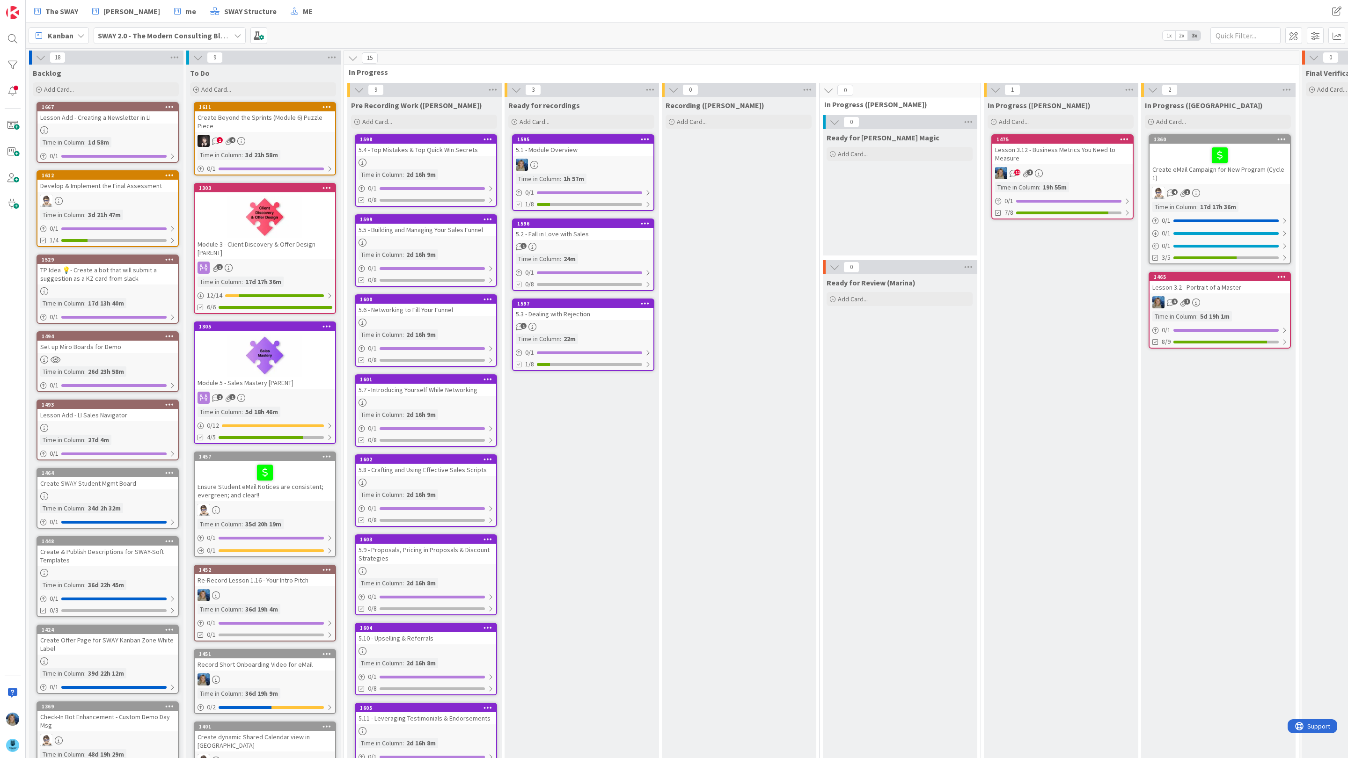
click at [424, 152] on div "5.4 - Top Mistakes & Top Quick Win Secrets" at bounding box center [426, 150] width 140 height 12
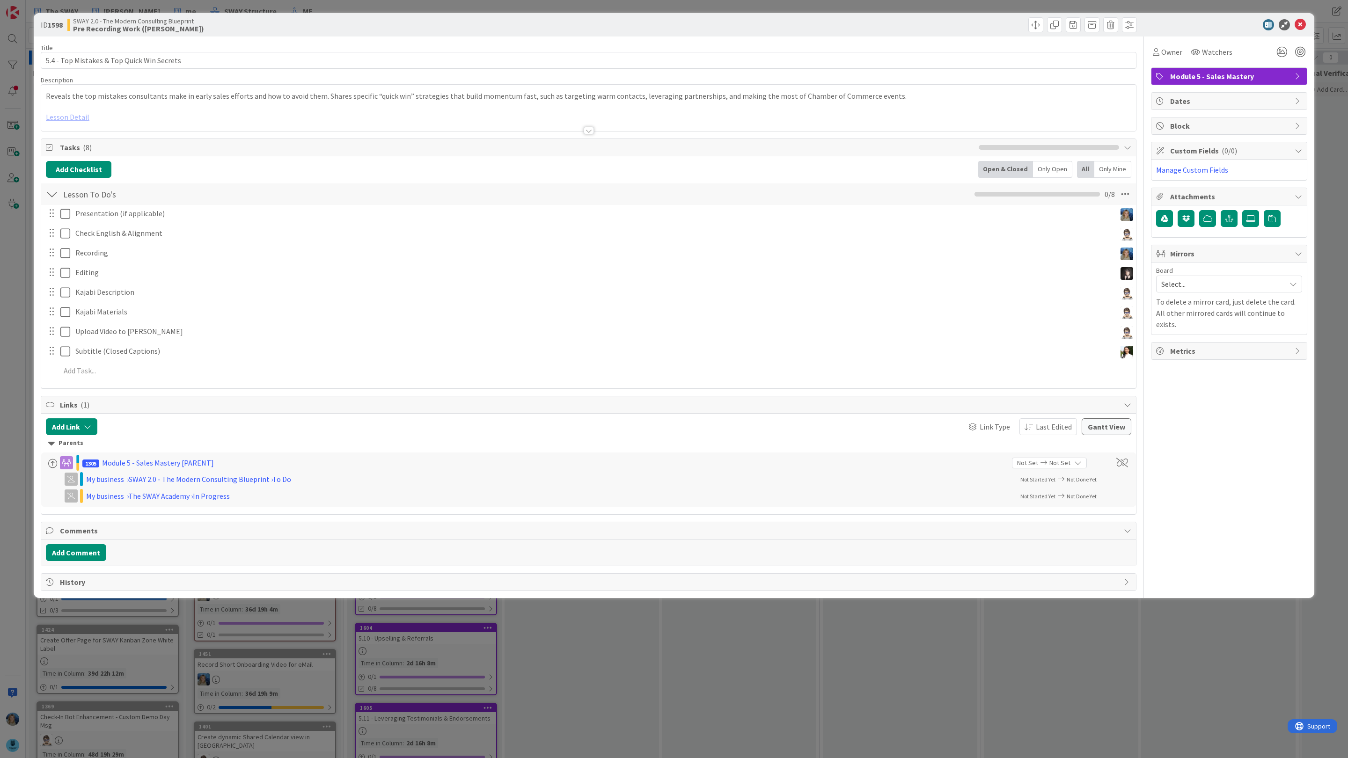
click at [76, 117] on div at bounding box center [588, 119] width 1095 height 24
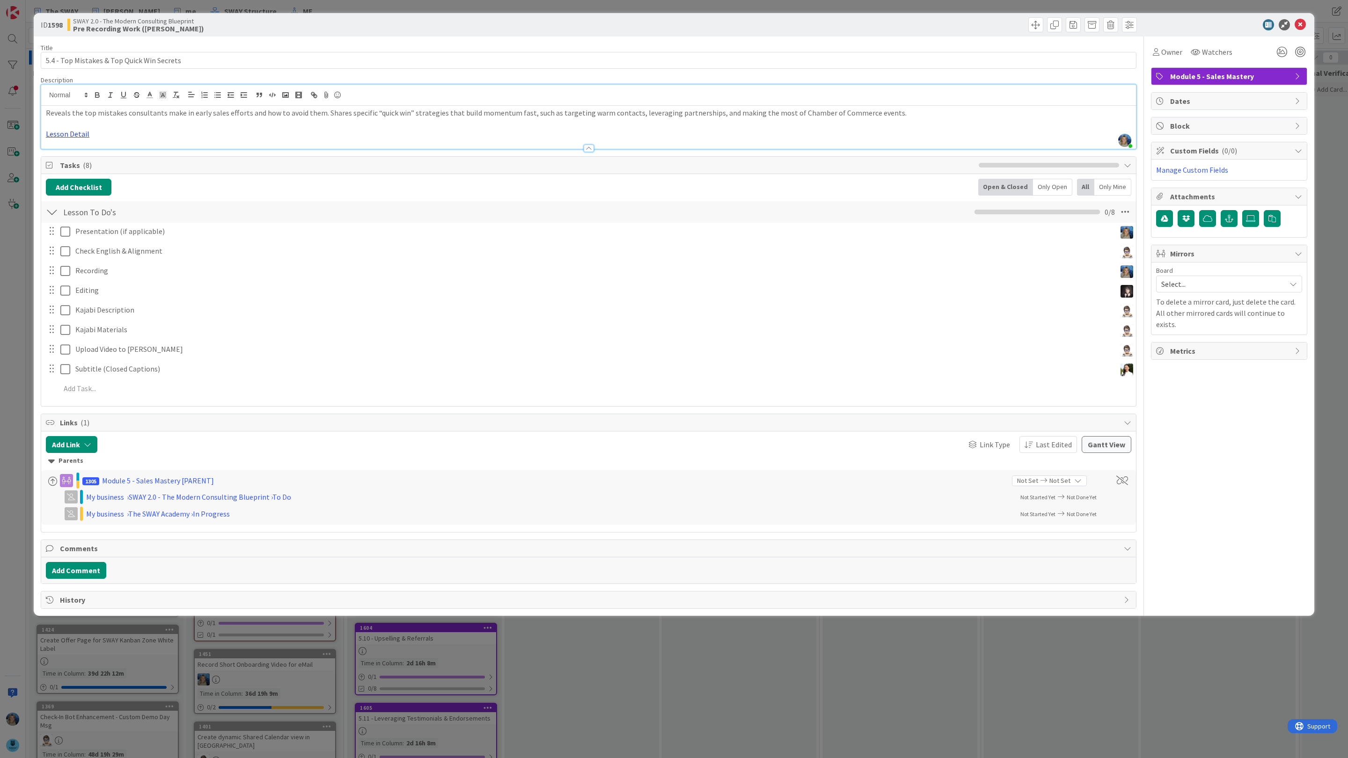
click at [74, 137] on link "Lesson Detail" at bounding box center [68, 133] width 44 height 9
click at [79, 146] on div "https://docs.google.com/document/d/1b40IUE2Offmheet7FxZUASi-q9MZ4s0Wqx83HbdazGI…" at bounding box center [78, 152] width 156 height 18
click at [83, 154] on link "https://docs.google.com/document/d/1b40IUE2Offmheet7FxZUASi-q9MZ4s0Wqx83HbdazGI…" at bounding box center [69, 152] width 64 height 12
click at [1302, 22] on icon at bounding box center [1300, 24] width 11 height 11
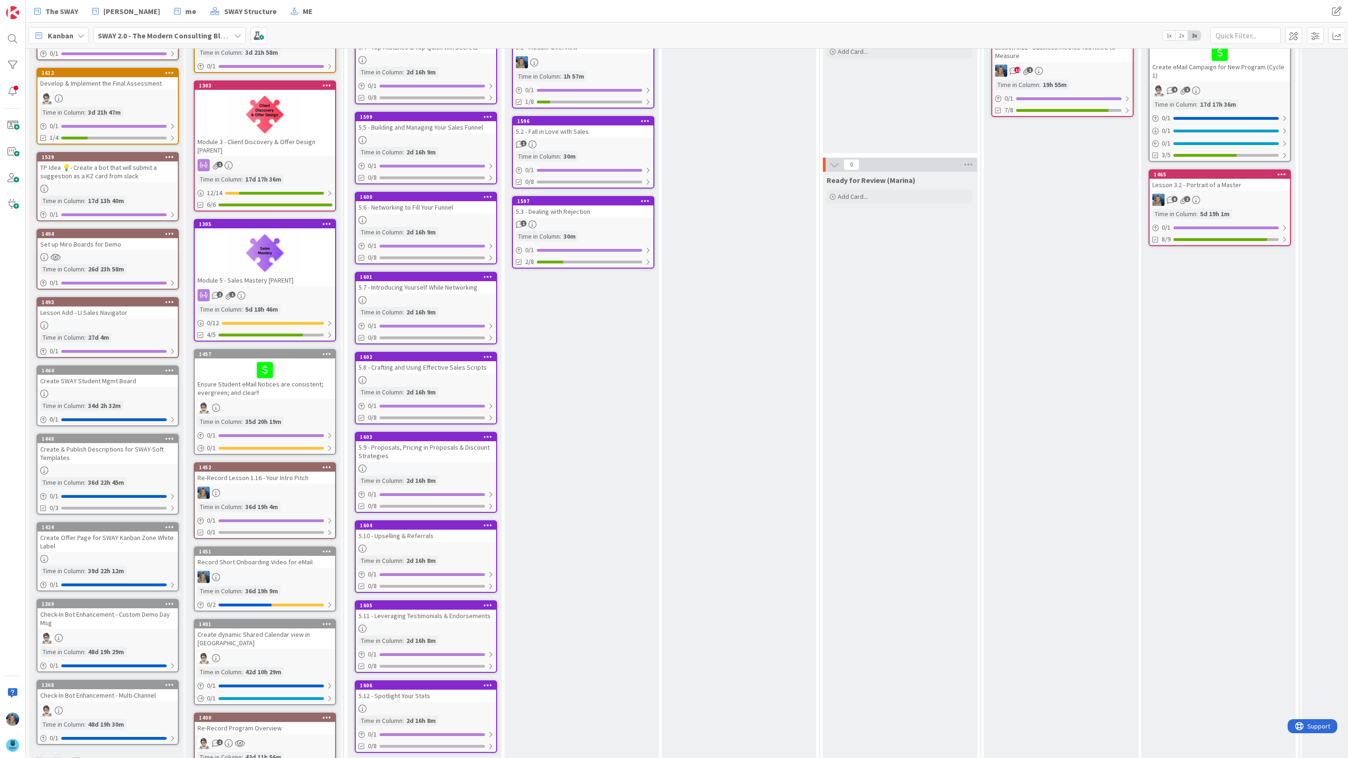
scroll to position [139, 0]
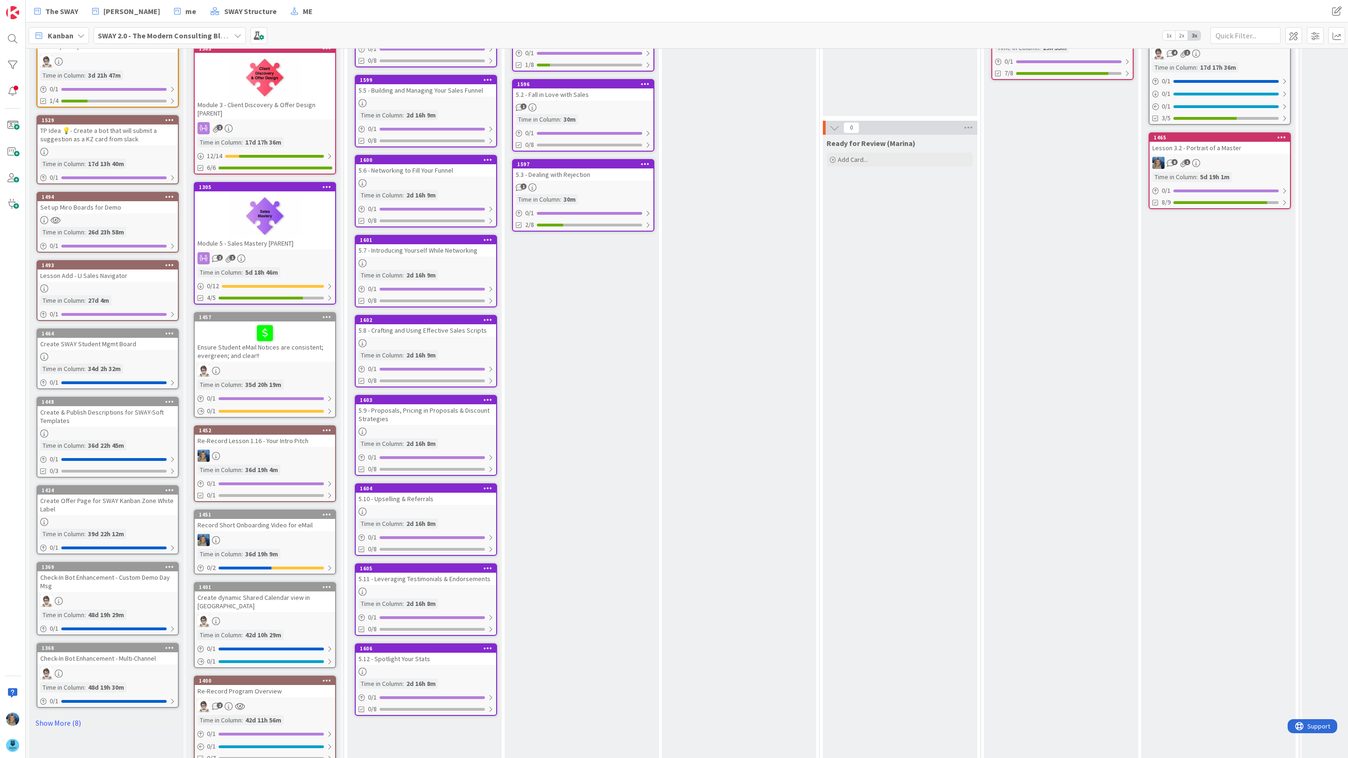
click at [223, 218] on div at bounding box center [265, 216] width 140 height 42
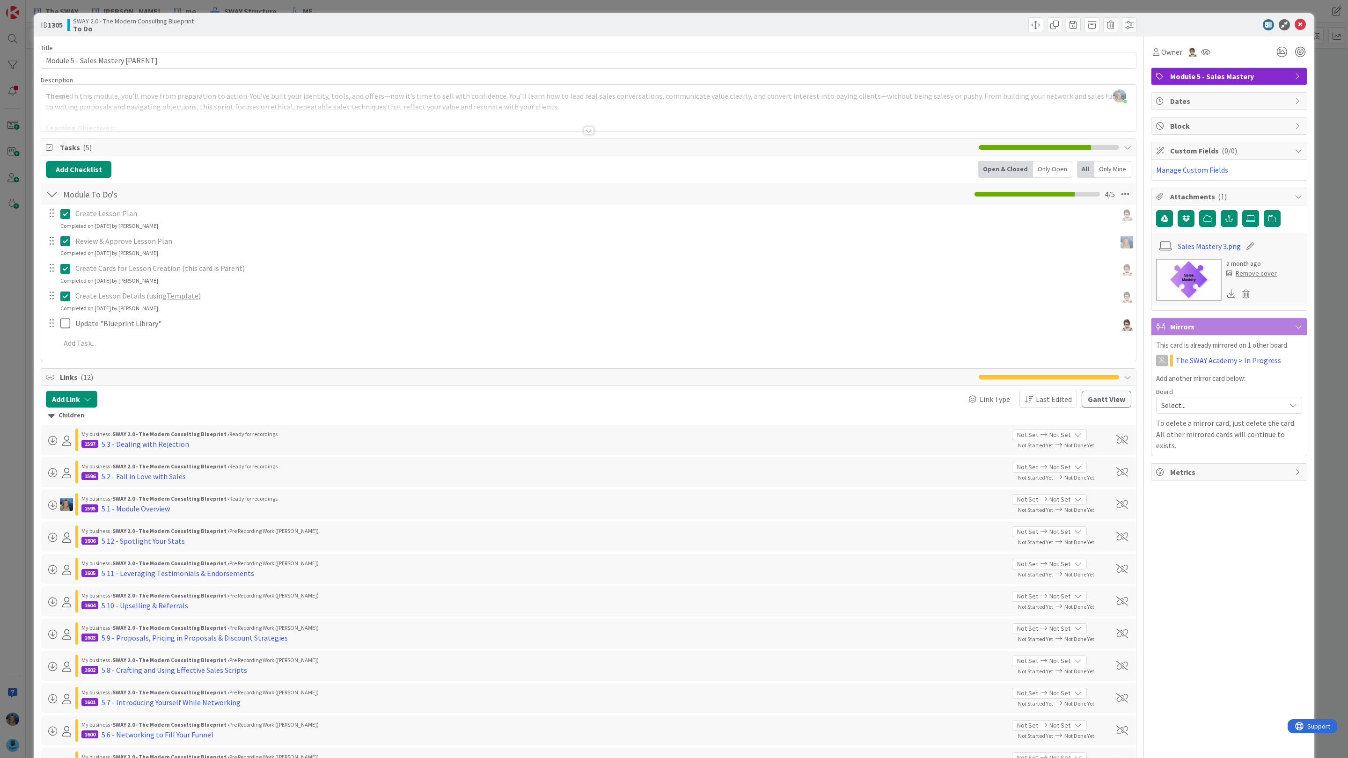
click at [119, 117] on div at bounding box center [588, 119] width 1095 height 24
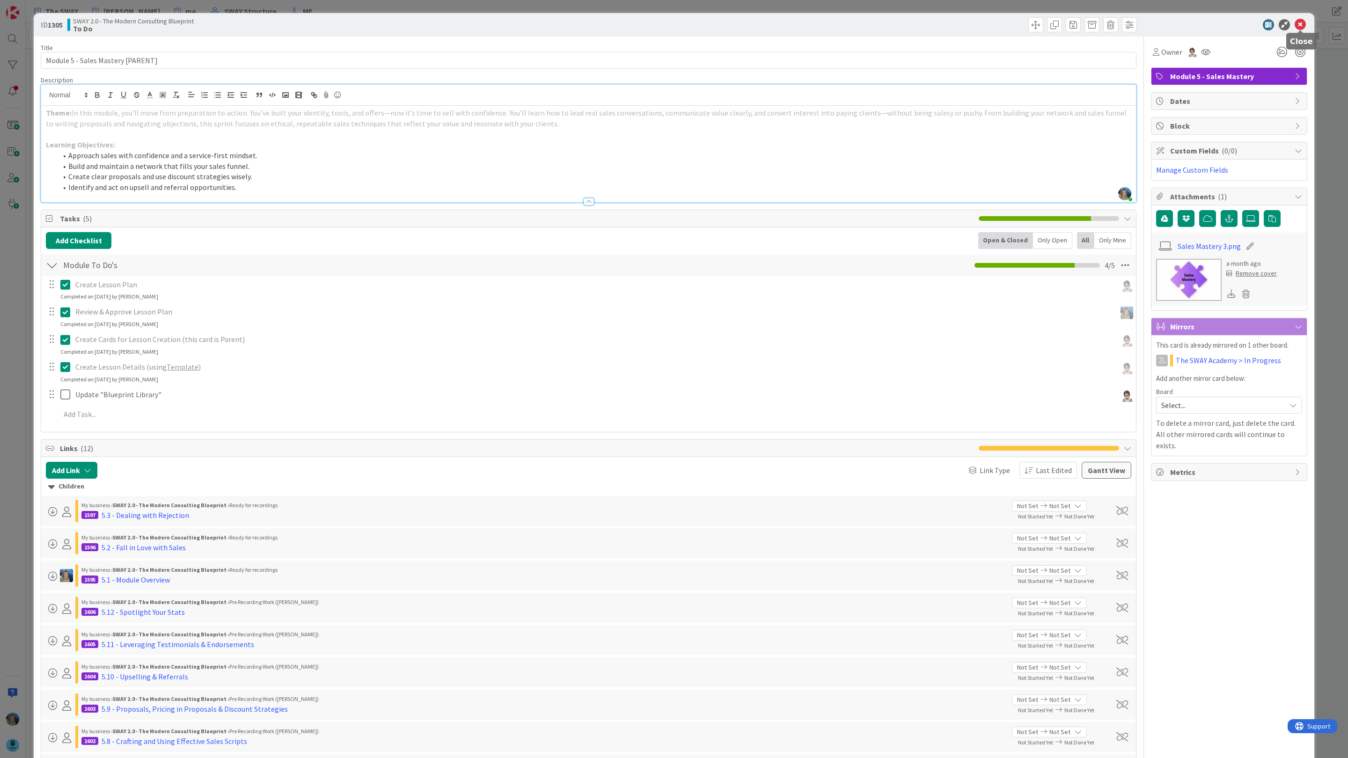
click at [1299, 23] on icon at bounding box center [1300, 24] width 11 height 11
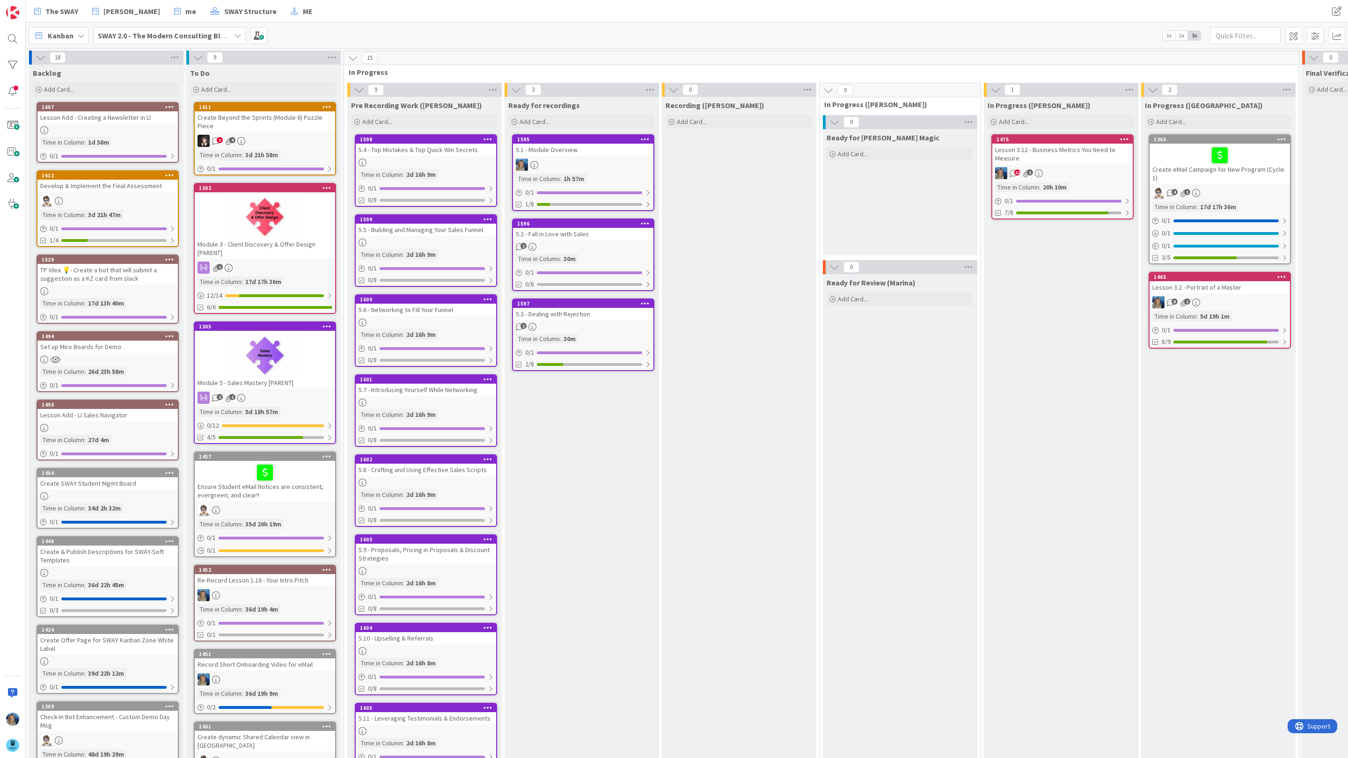
click at [414, 157] on link "1598 5.4 - Top Mistakes & Top Quick Win Secrets Time in Column : 2d 16h 9m 0 / …" at bounding box center [426, 170] width 142 height 73
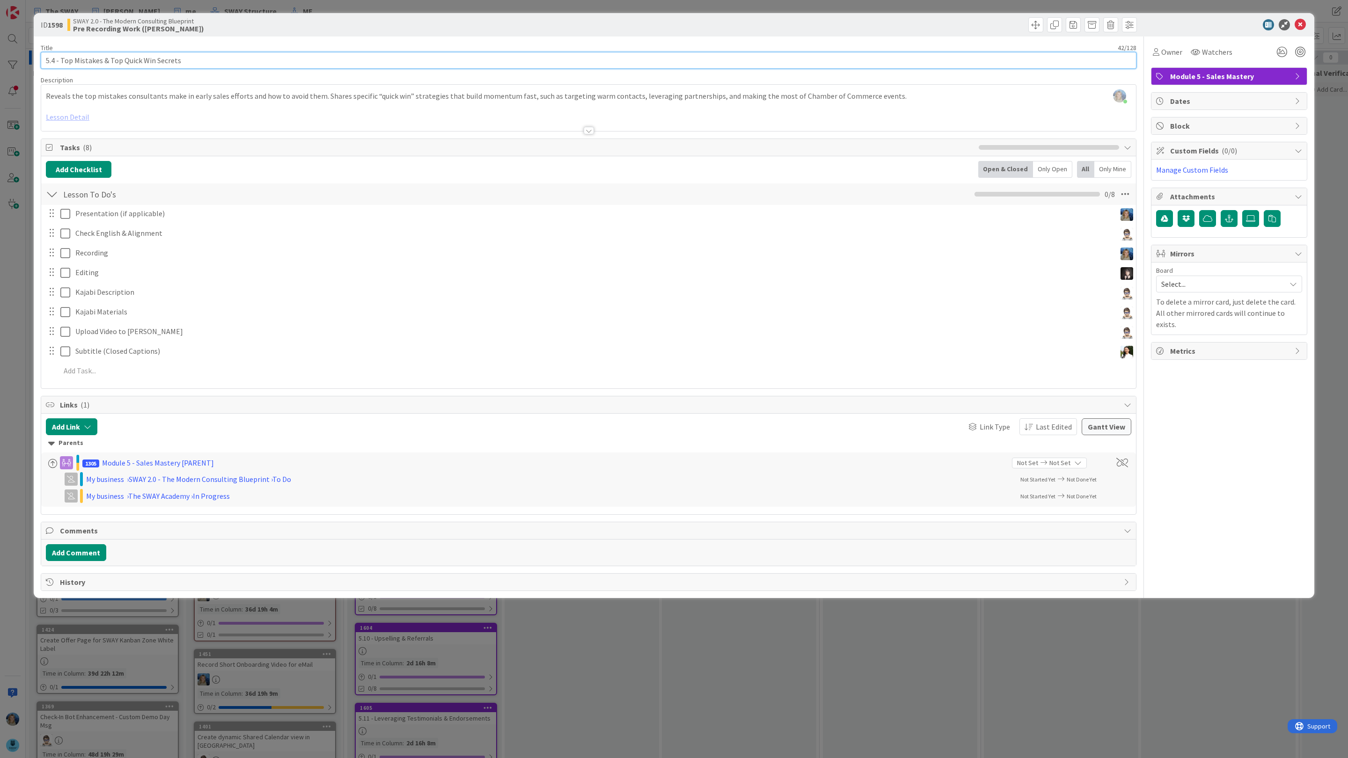
drag, startPoint x: 194, startPoint y: 60, endPoint x: 36, endPoint y: 63, distance: 158.2
click at [36, 63] on div "ID 1598 SWAY 2.0 - The Modern Consulting Blueprint Pre Recording Work (Marina) …" at bounding box center [674, 305] width 1281 height 585
